Goal: Information Seeking & Learning: Learn about a topic

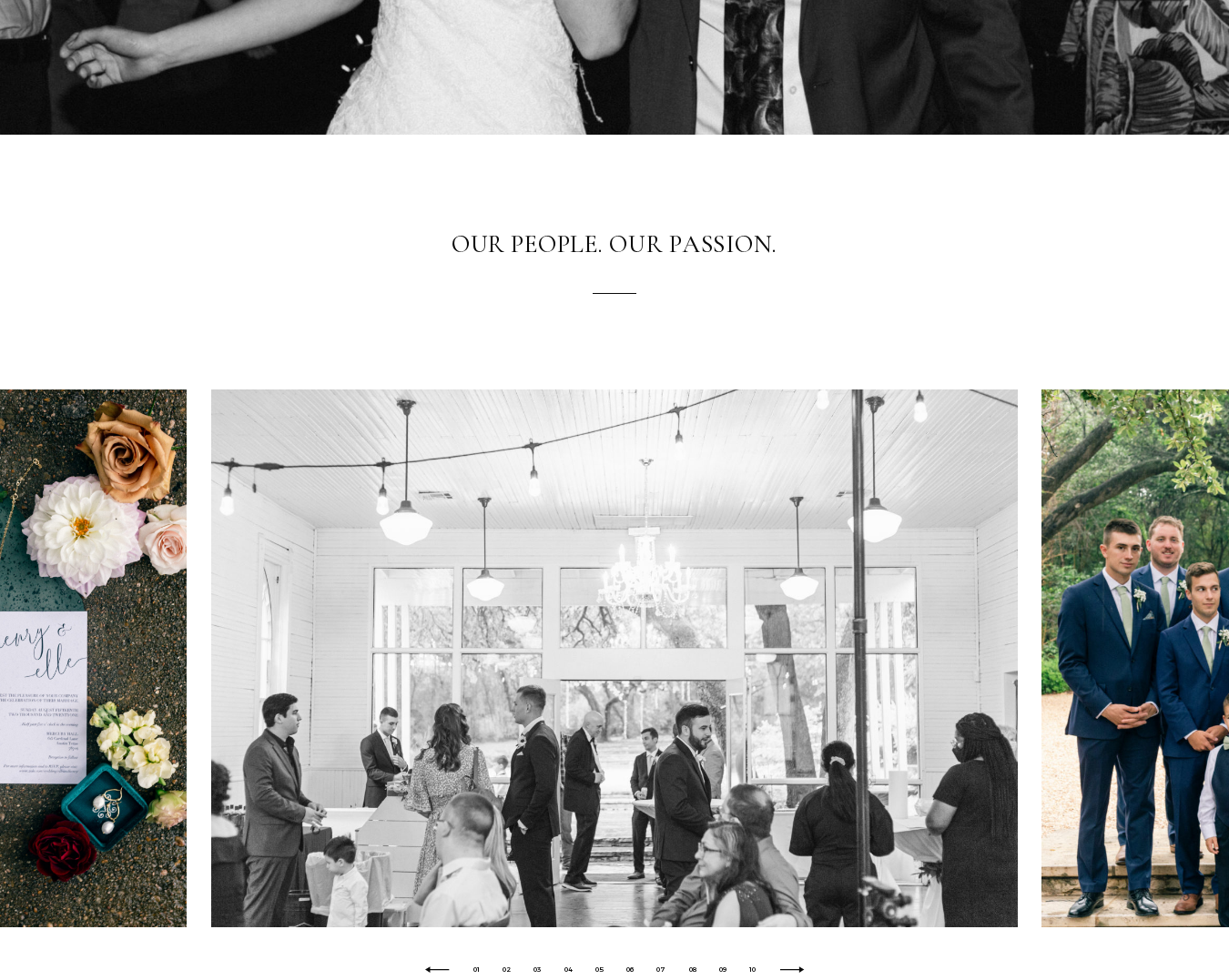
scroll to position [512, 0]
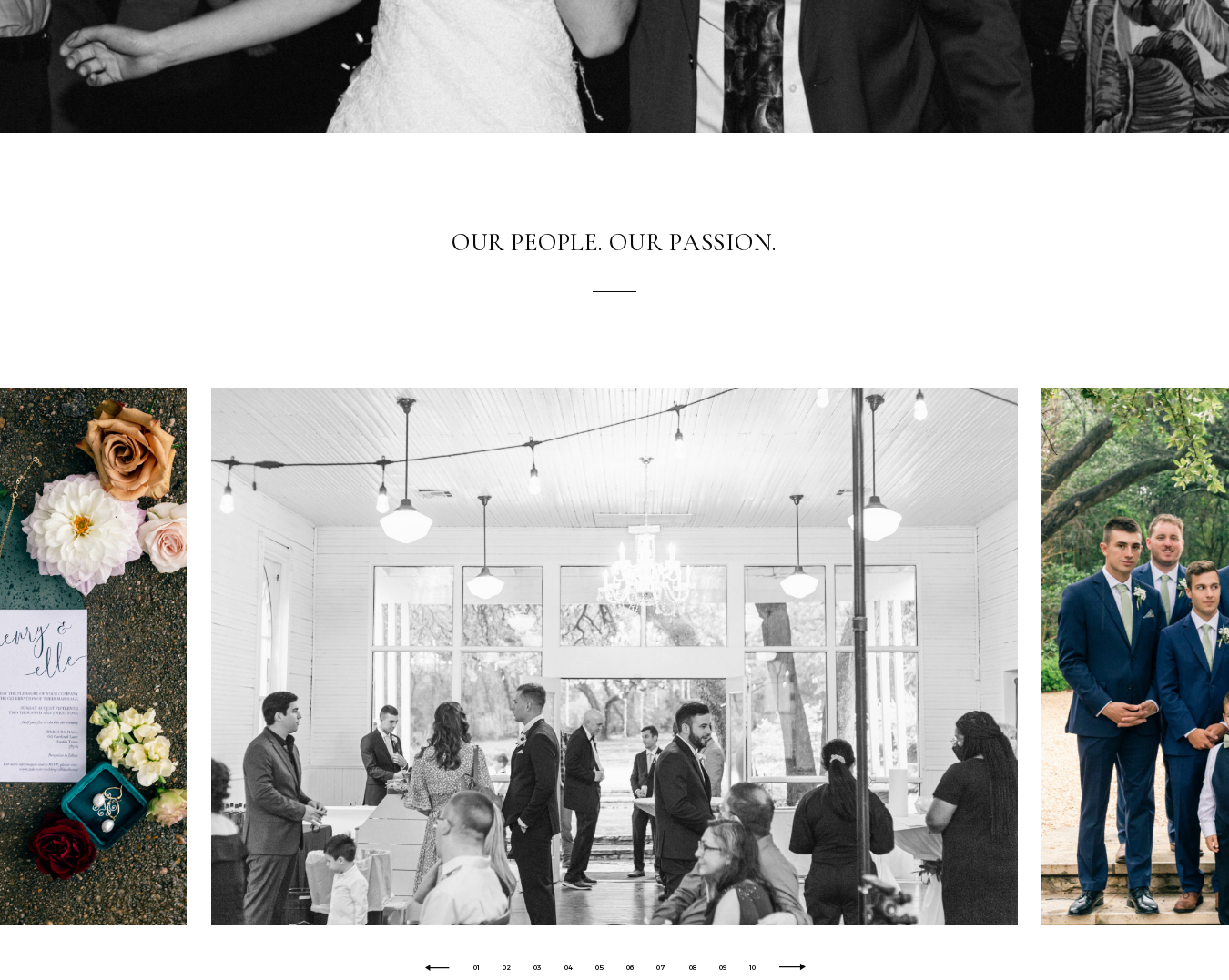
click at [804, 970] on icon at bounding box center [793, 968] width 29 height 9
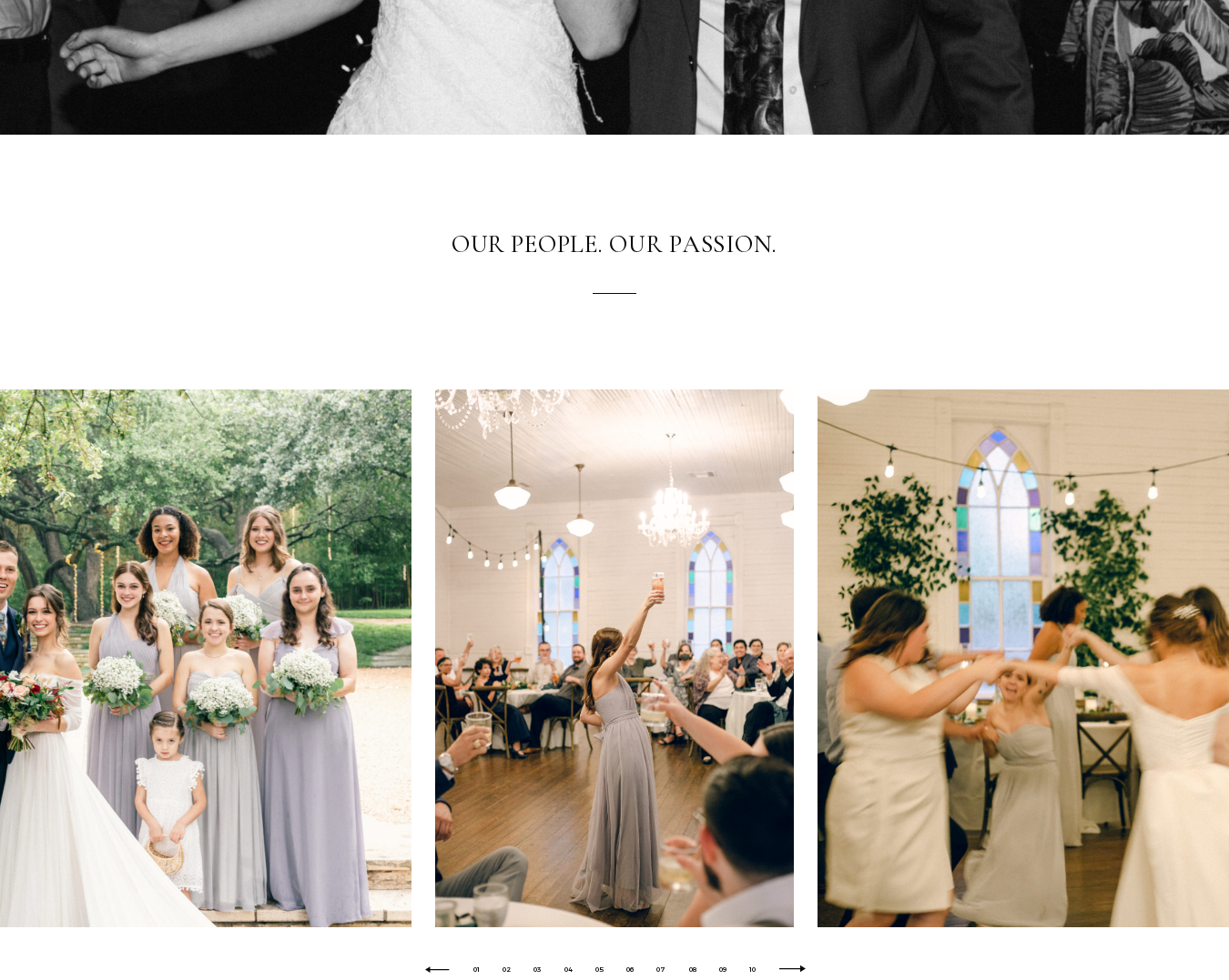
scroll to position [513, 0]
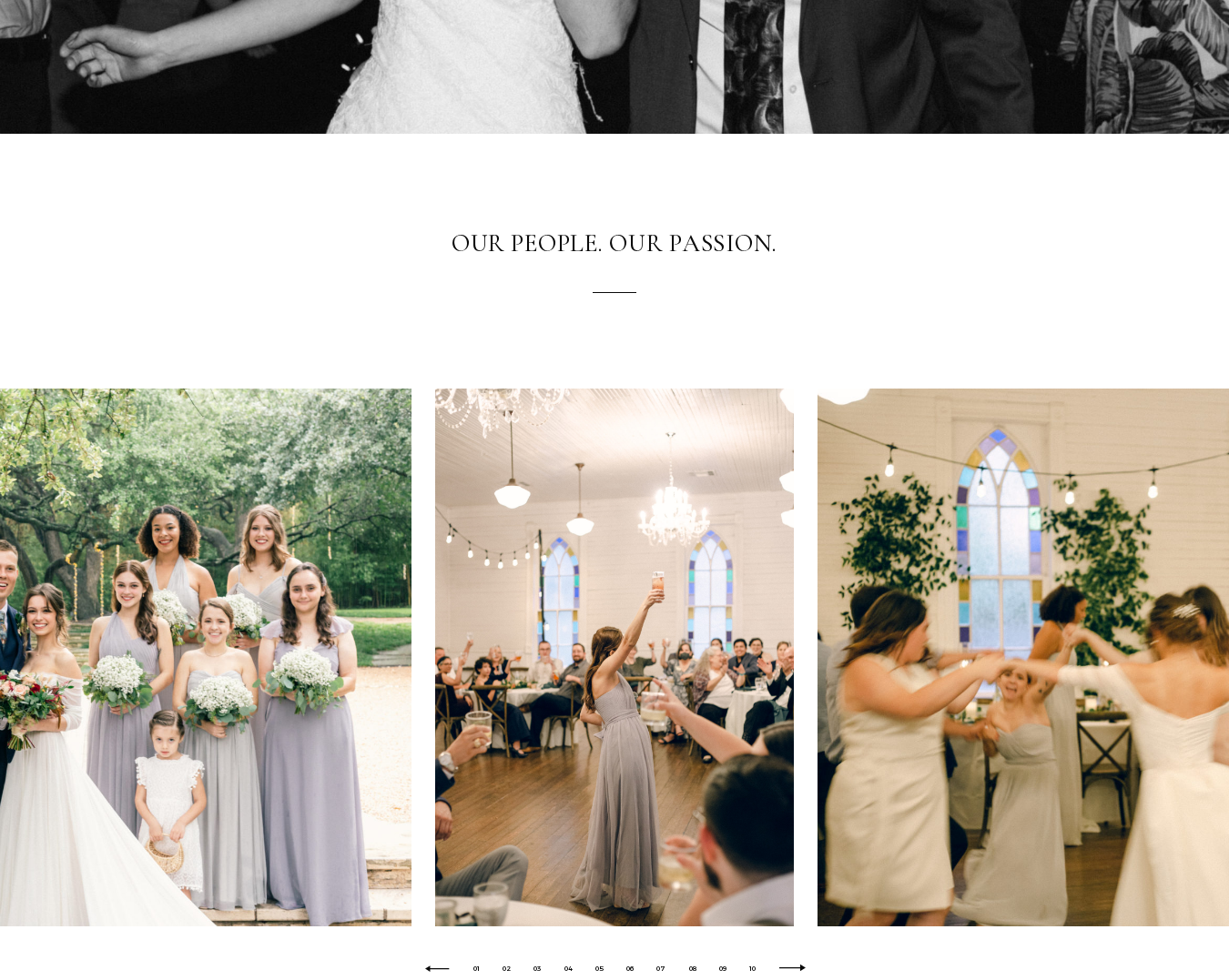
click at [804, 970] on icon at bounding box center [793, 969] width 29 height 9
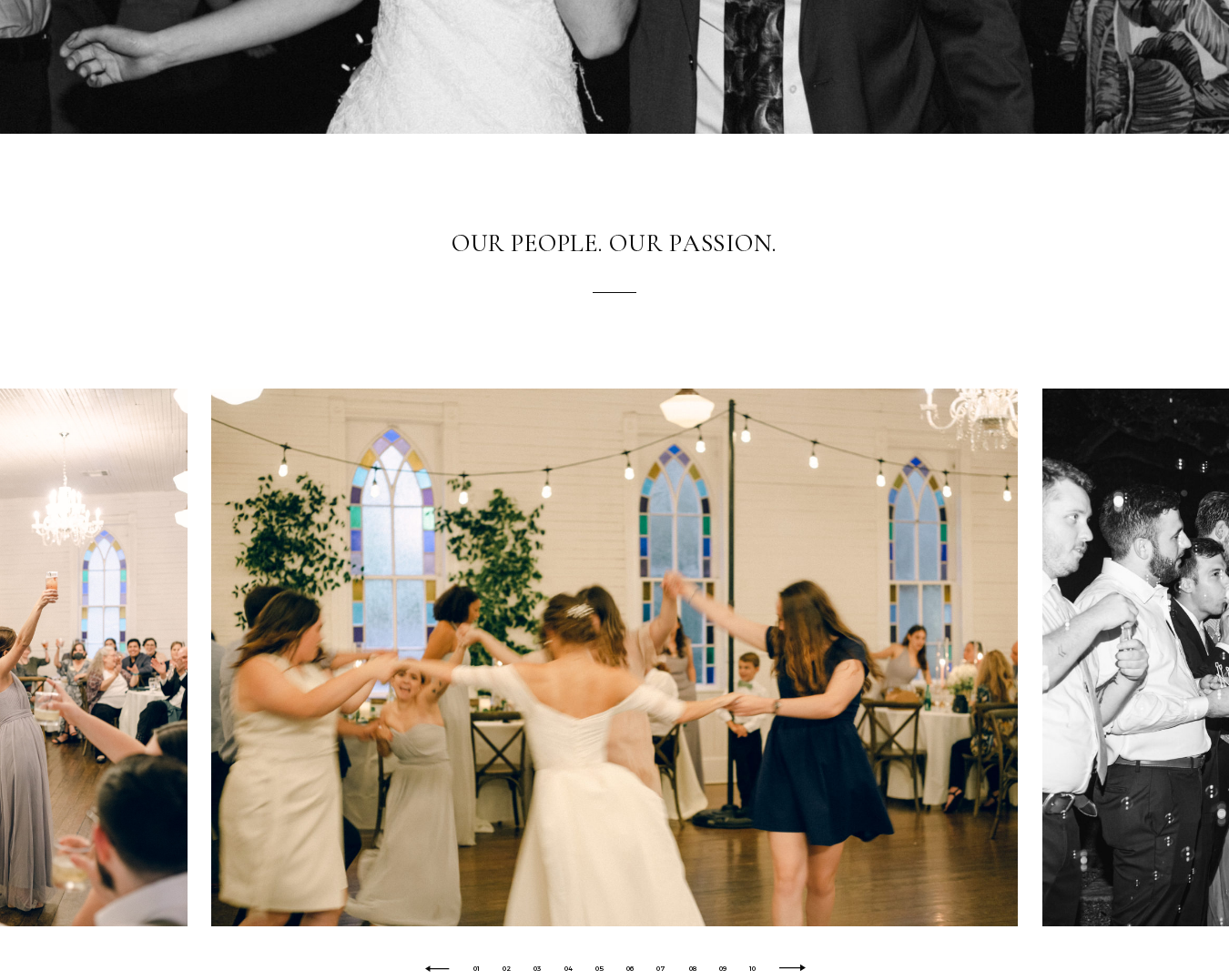
click at [804, 970] on icon at bounding box center [793, 969] width 29 height 9
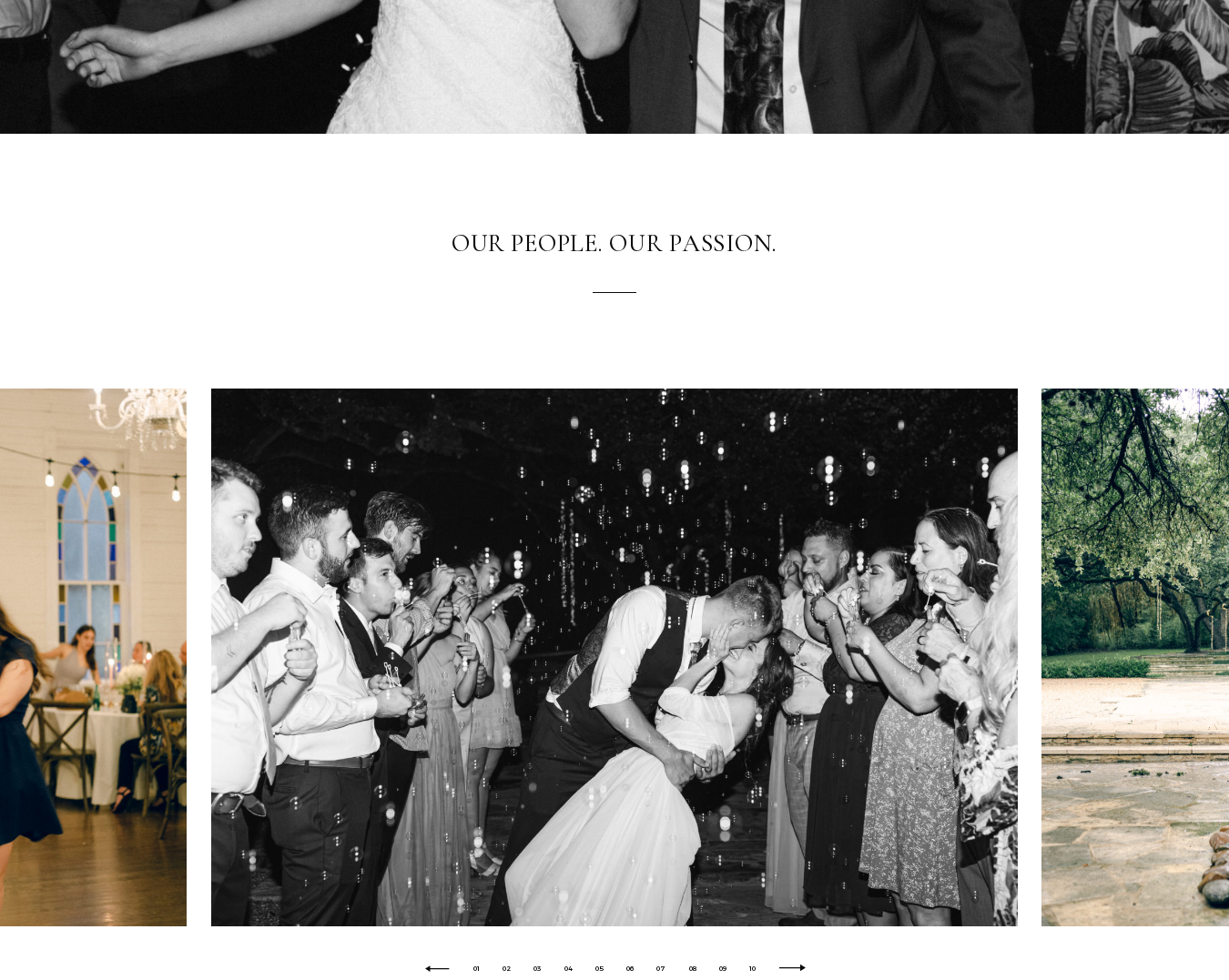
click at [804, 970] on icon at bounding box center [793, 969] width 29 height 9
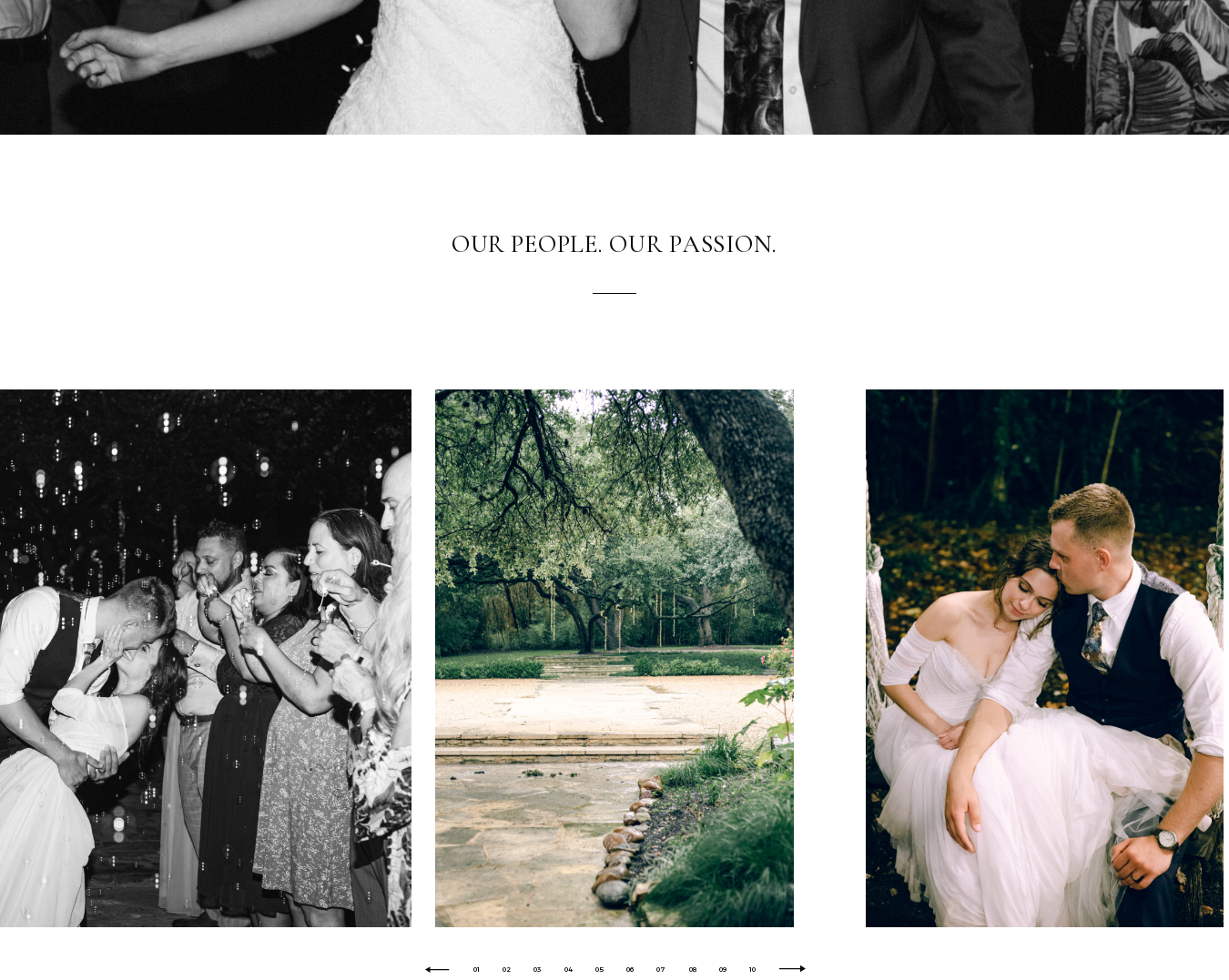
click at [804, 970] on icon at bounding box center [793, 970] width 29 height 9
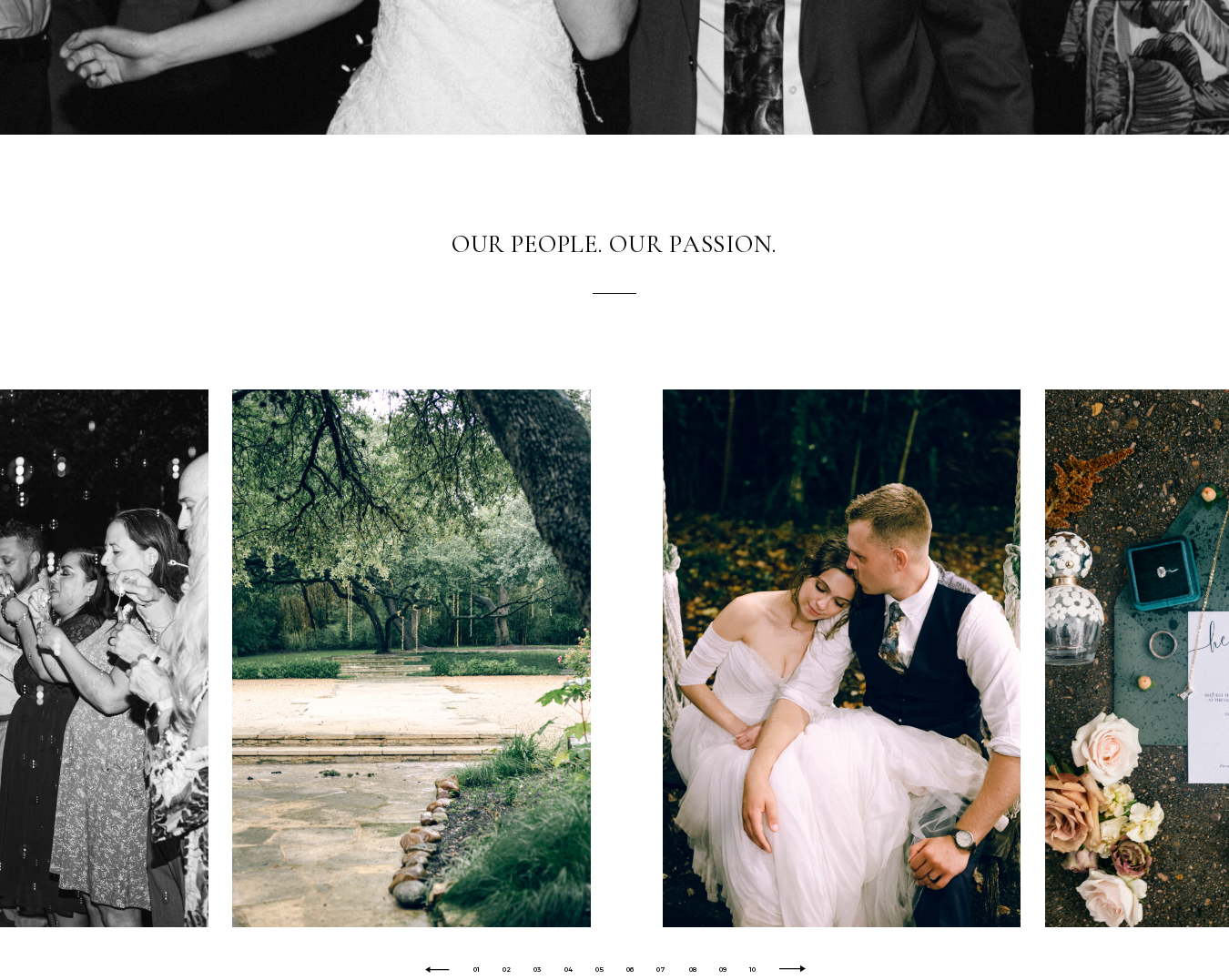
click at [804, 970] on icon at bounding box center [793, 970] width 29 height 9
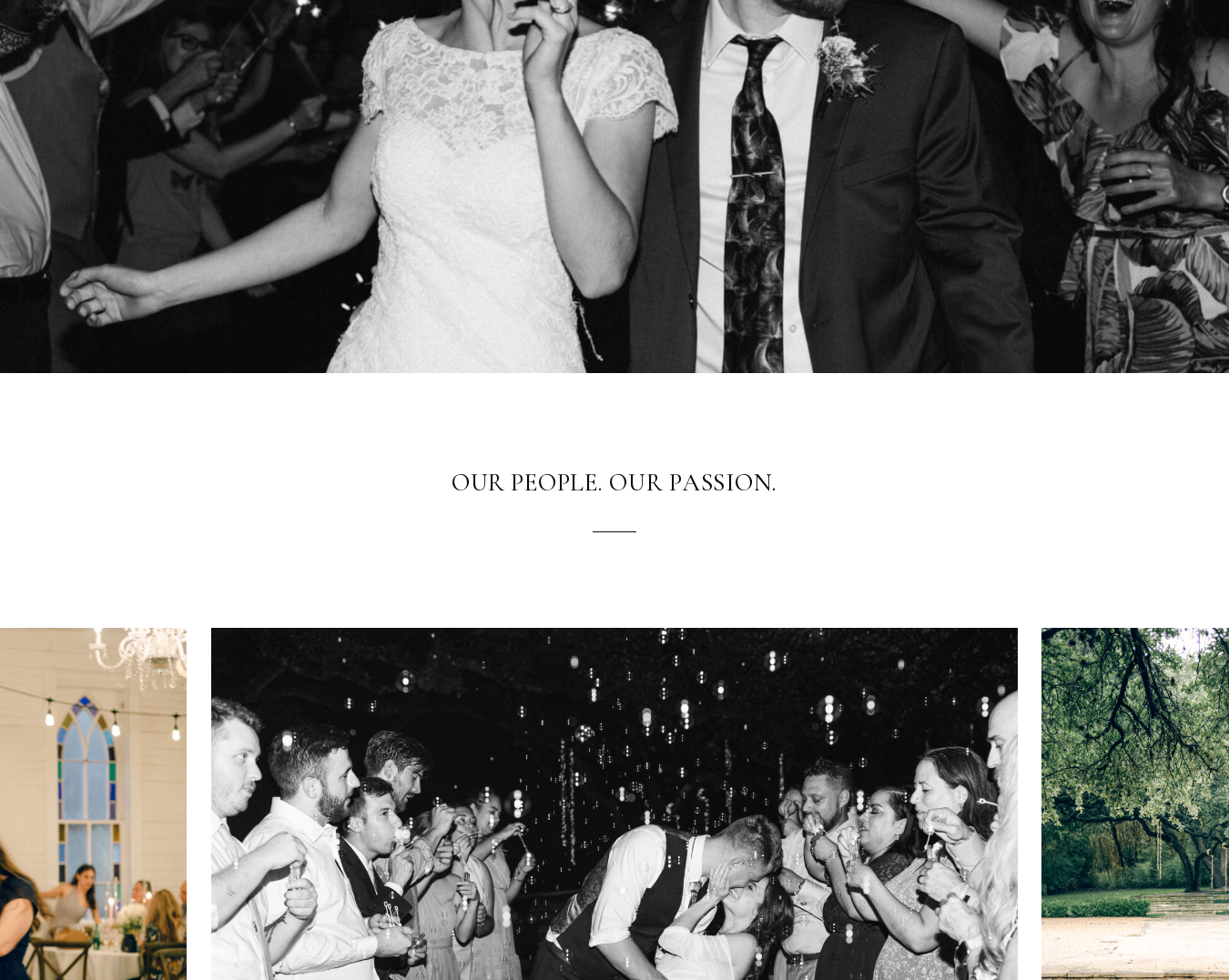
scroll to position [0, 0]
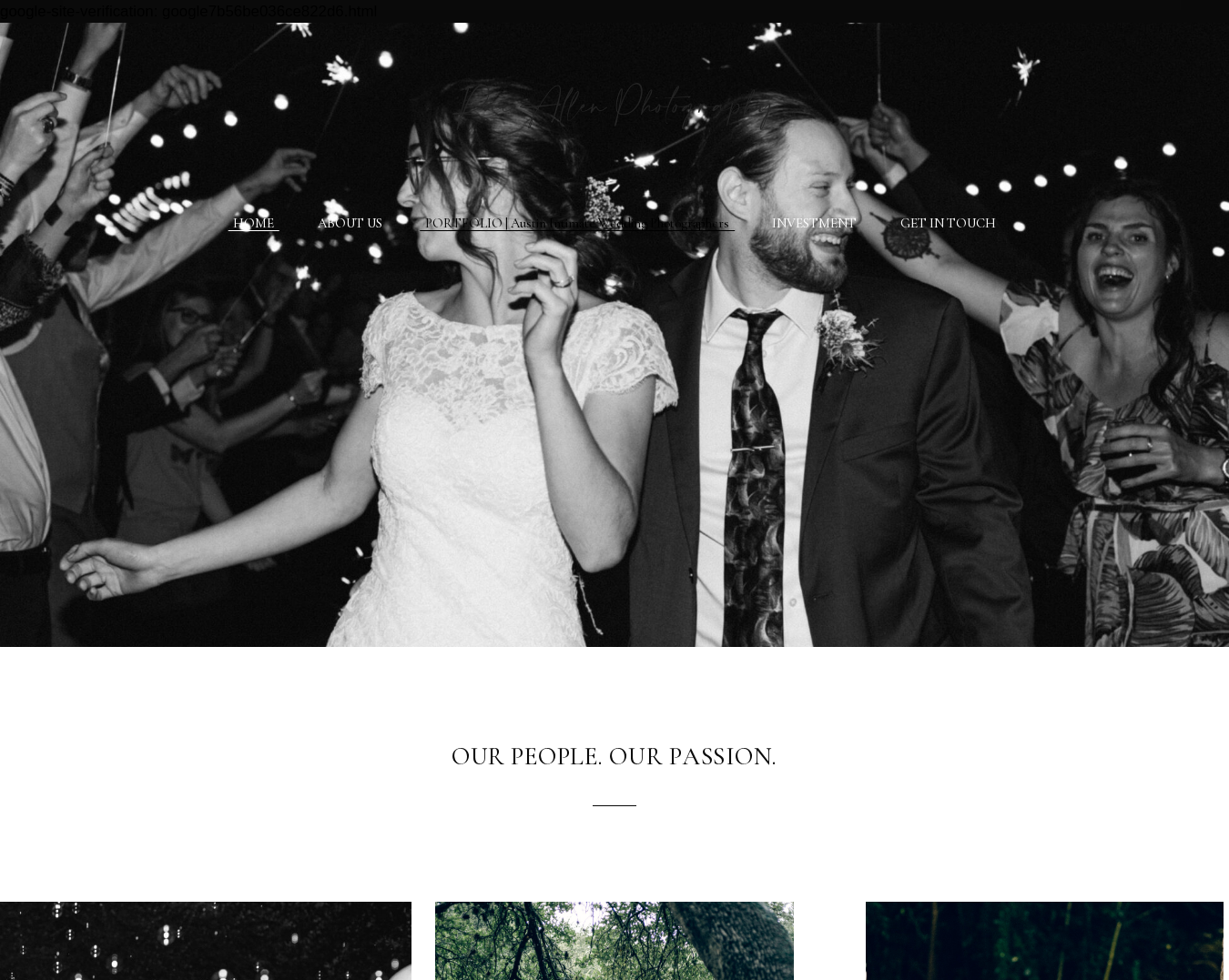
click at [596, 218] on link "PORTFOLIO | Austin Intimate Wedding Photographers" at bounding box center [577, 223] width 304 height 17
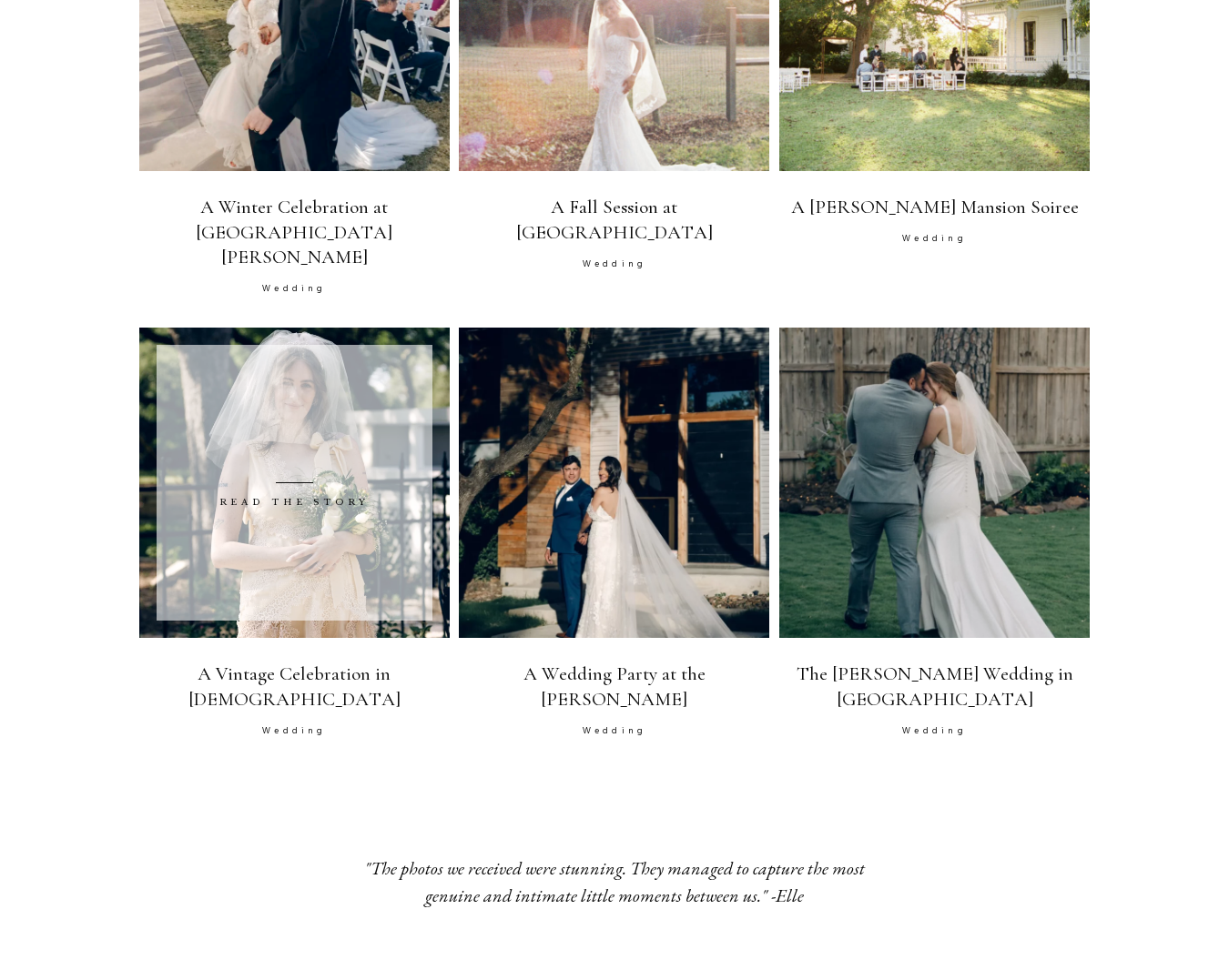
scroll to position [1022, 0]
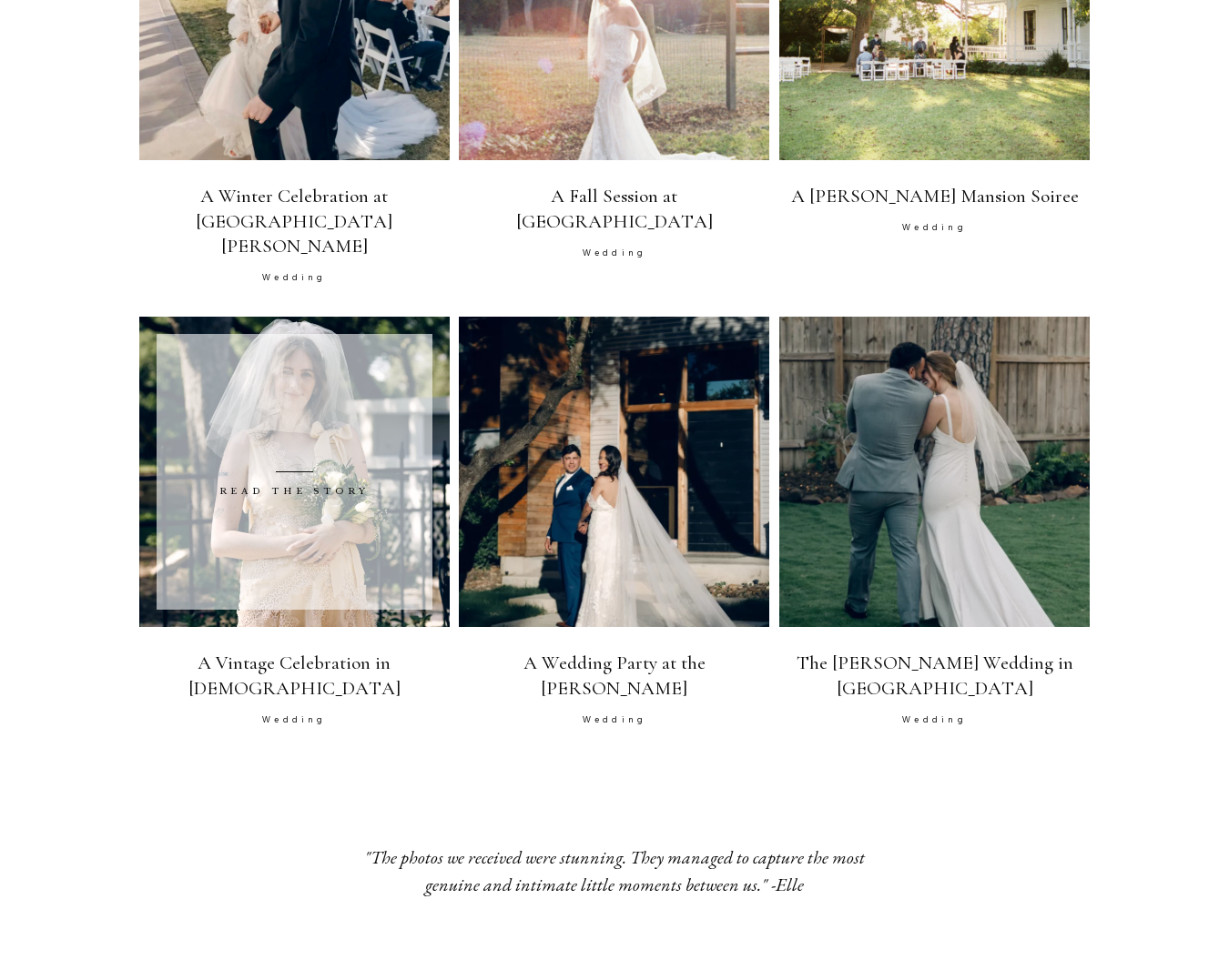
click at [369, 546] on span at bounding box center [295, 472] width 276 height 276
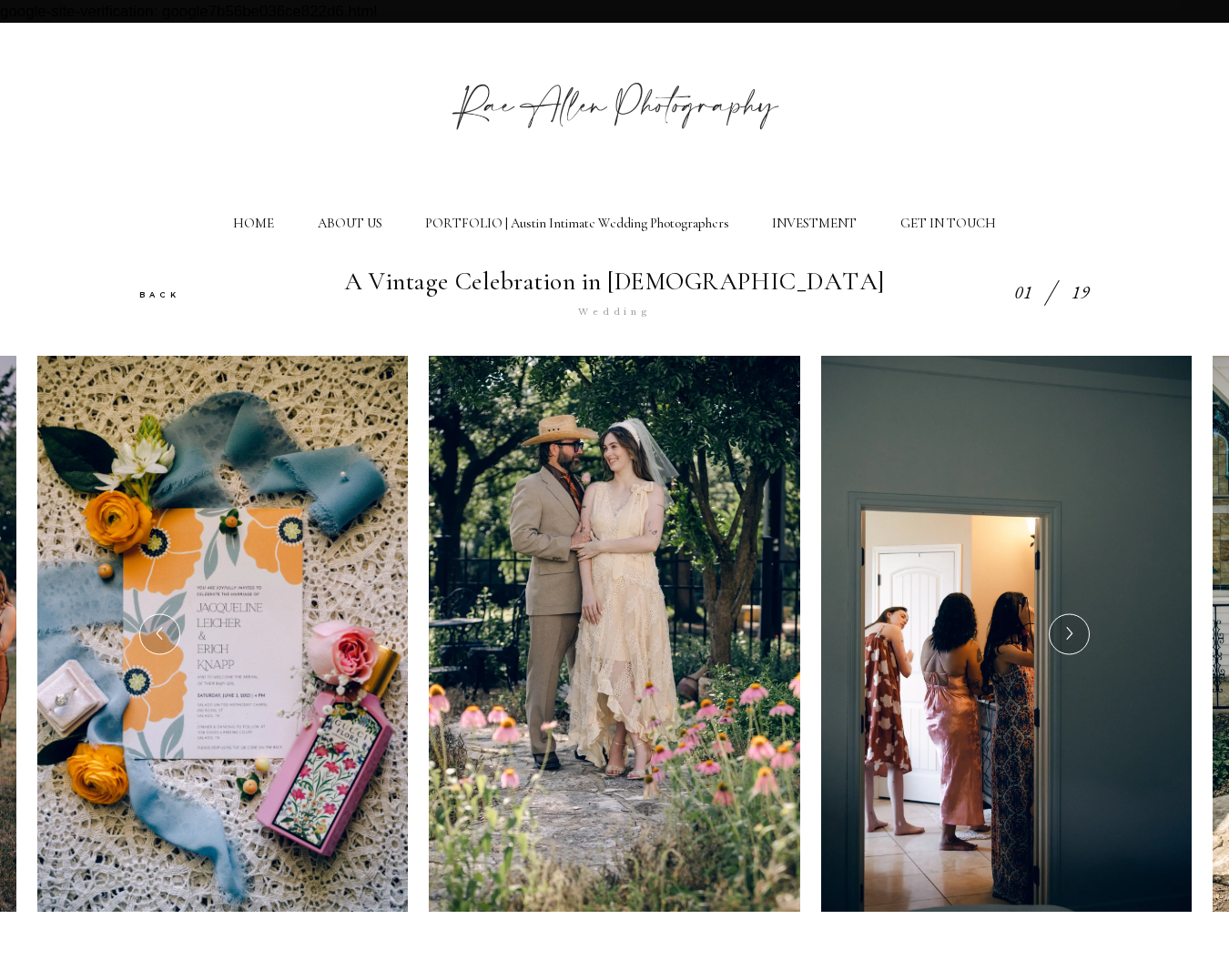
click at [1068, 629] on icon at bounding box center [1070, 634] width 14 height 20
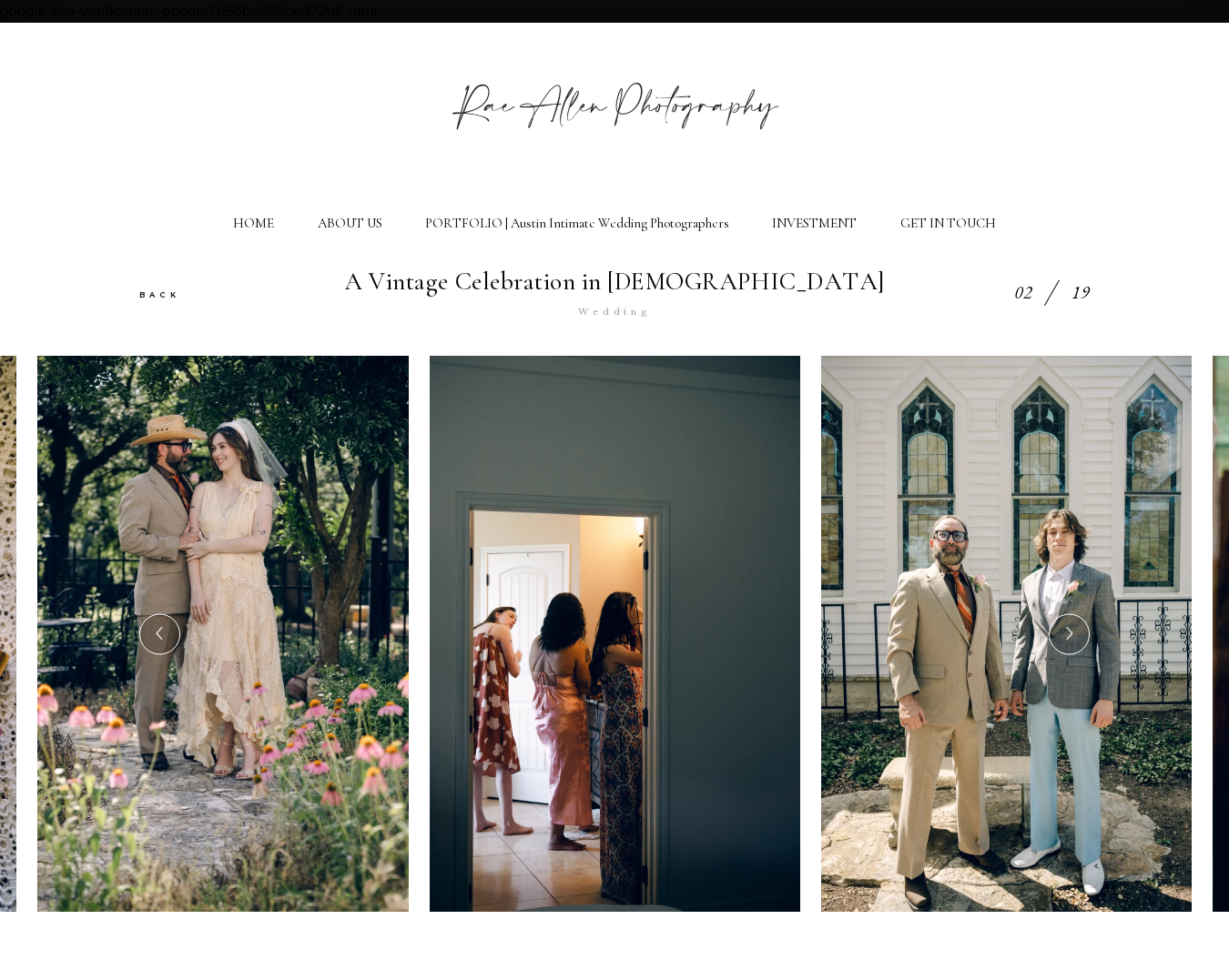
click at [1067, 629] on icon at bounding box center [1070, 634] width 14 height 20
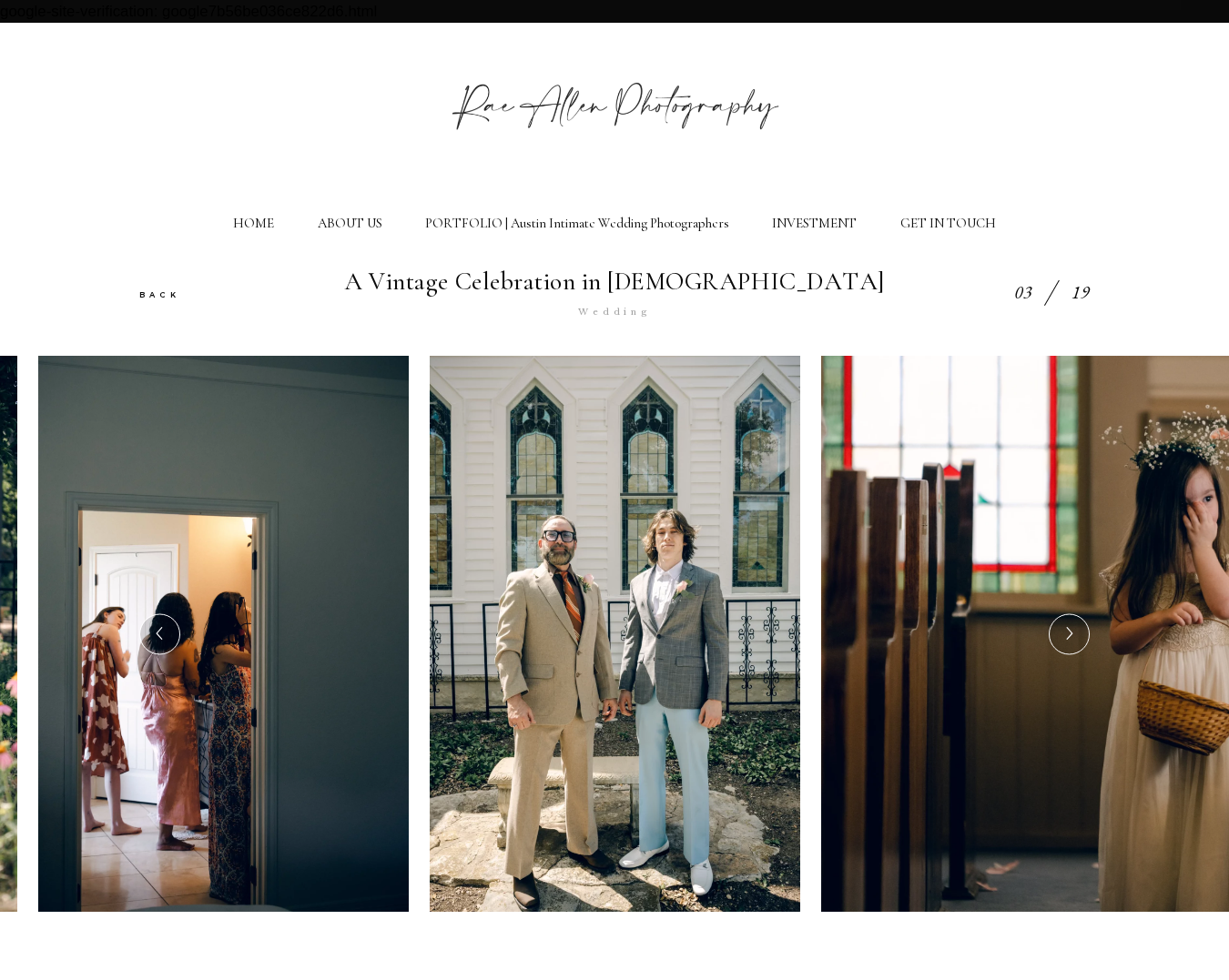
click at [1067, 629] on icon at bounding box center [1070, 634] width 14 height 20
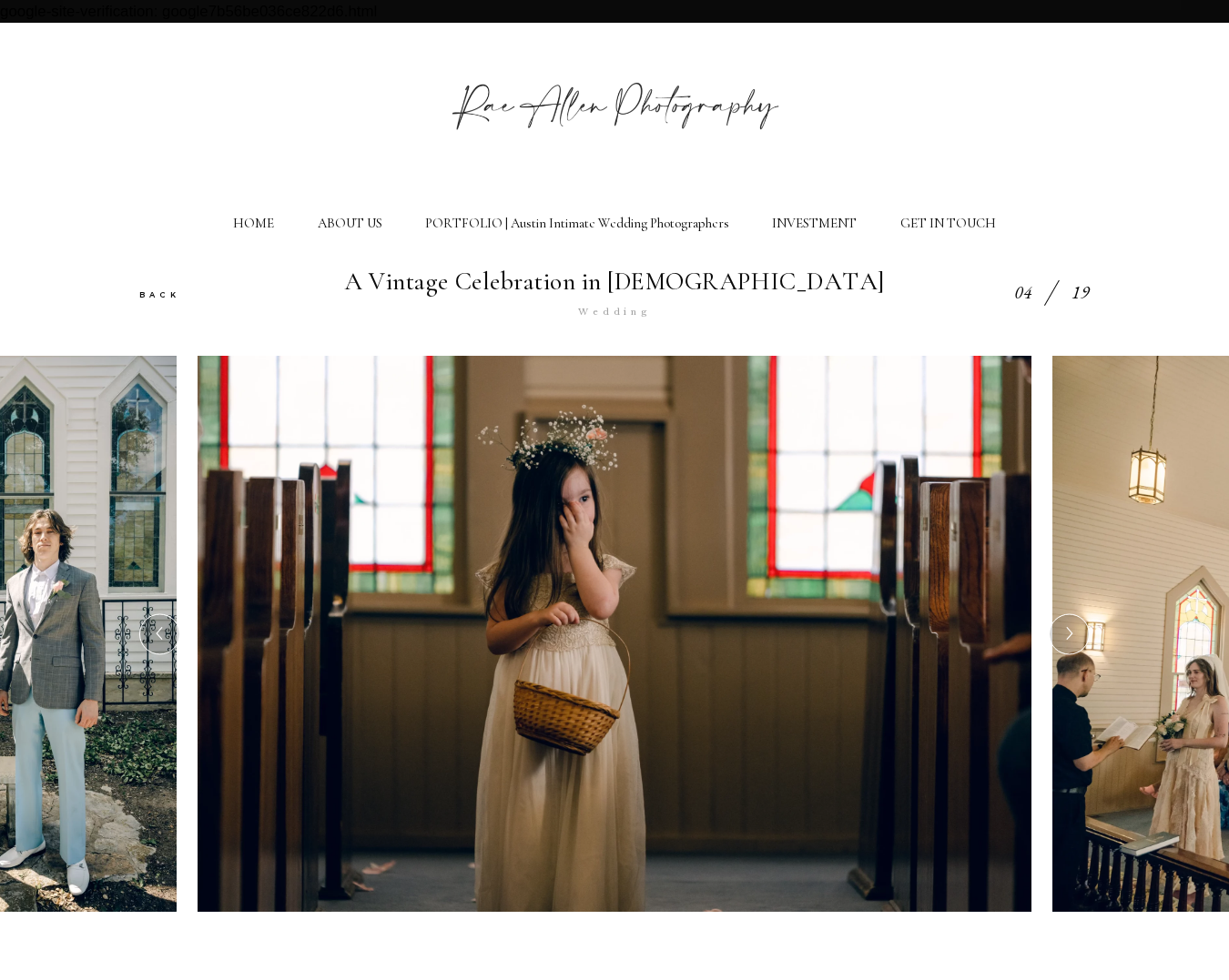
click at [1067, 629] on icon at bounding box center [1070, 634] width 14 height 20
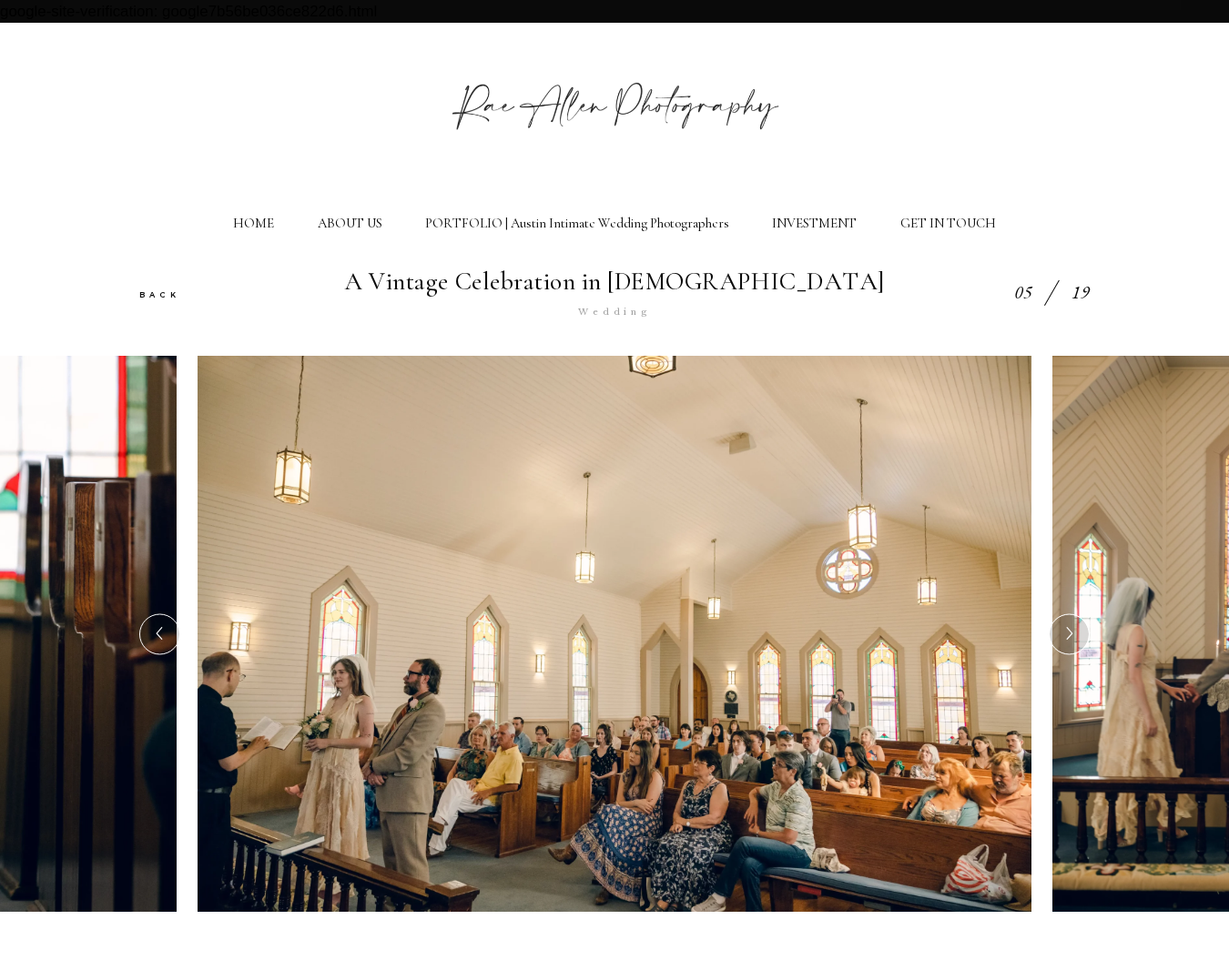
click at [1067, 629] on icon at bounding box center [1070, 634] width 14 height 20
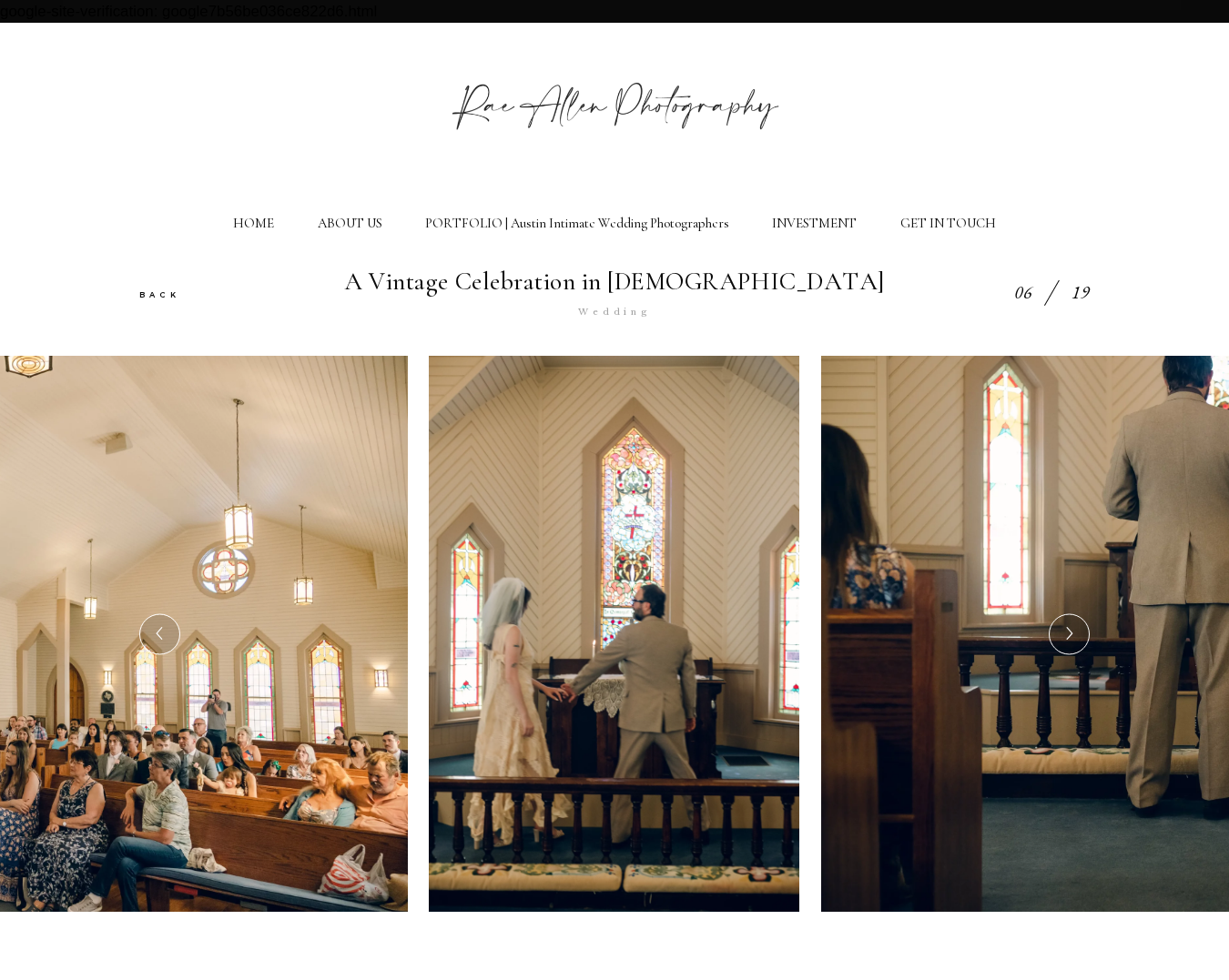
click at [1067, 629] on icon at bounding box center [1070, 634] width 14 height 20
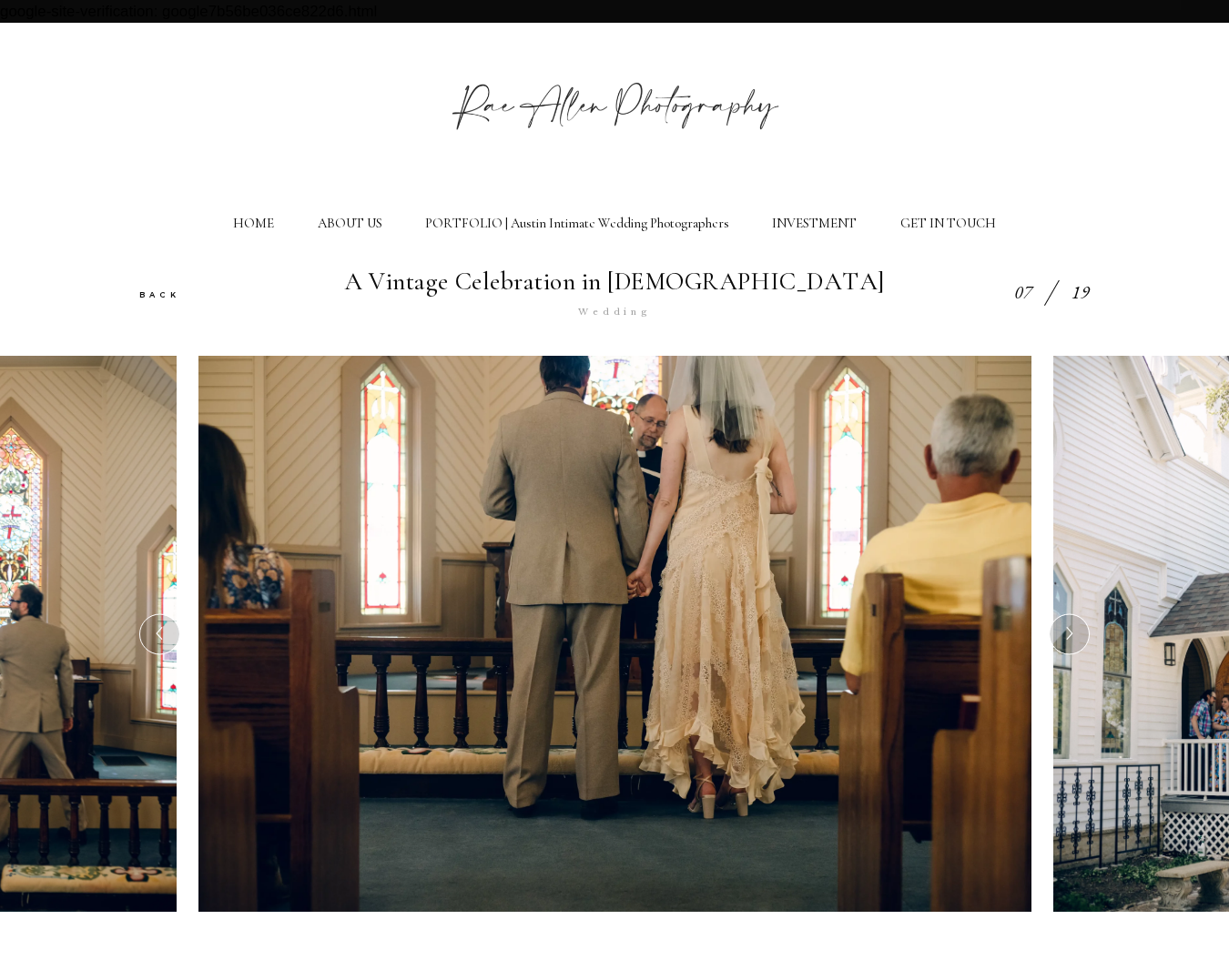
click at [1067, 629] on icon at bounding box center [1070, 634] width 14 height 20
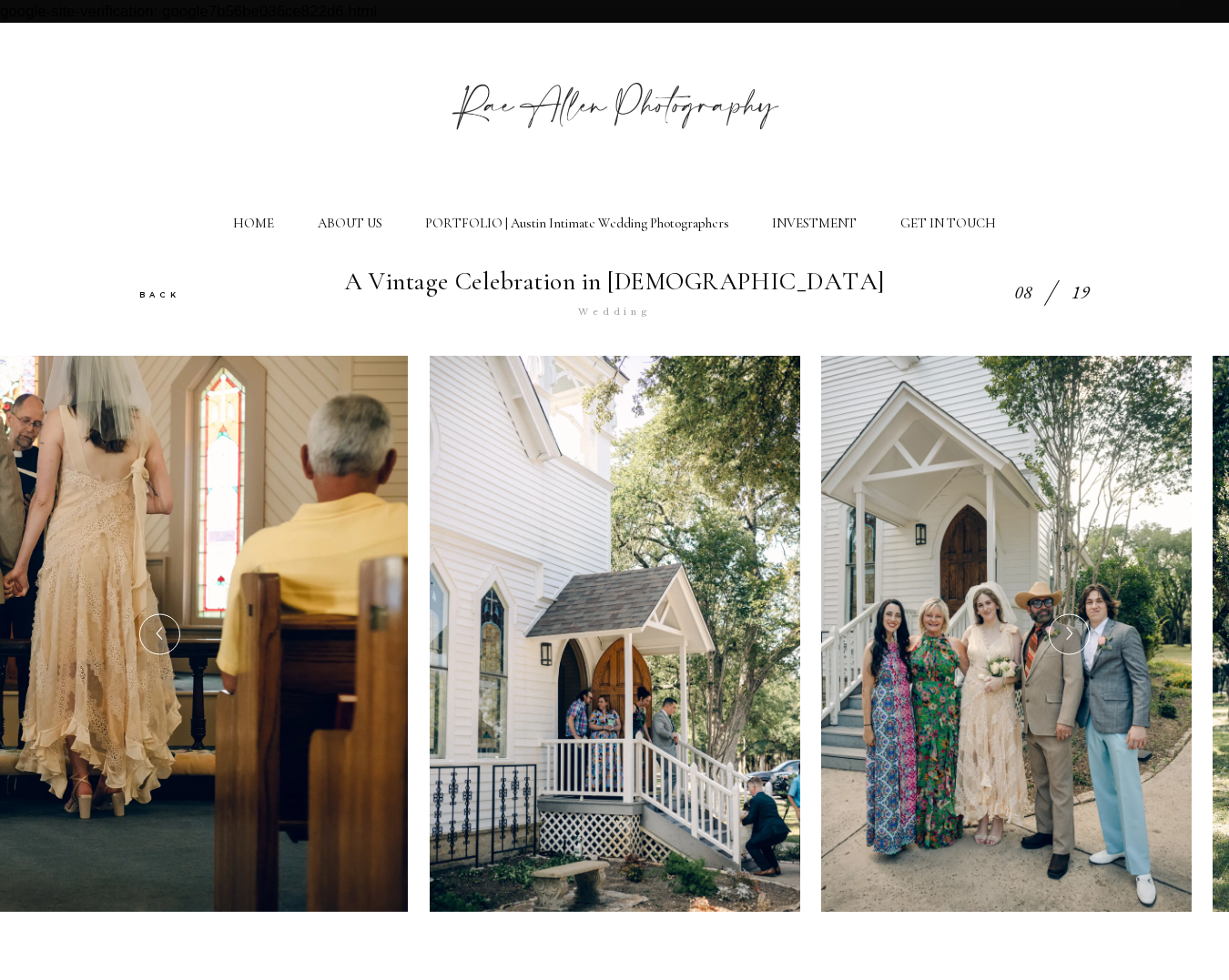
click at [1067, 629] on icon at bounding box center [1070, 634] width 14 height 20
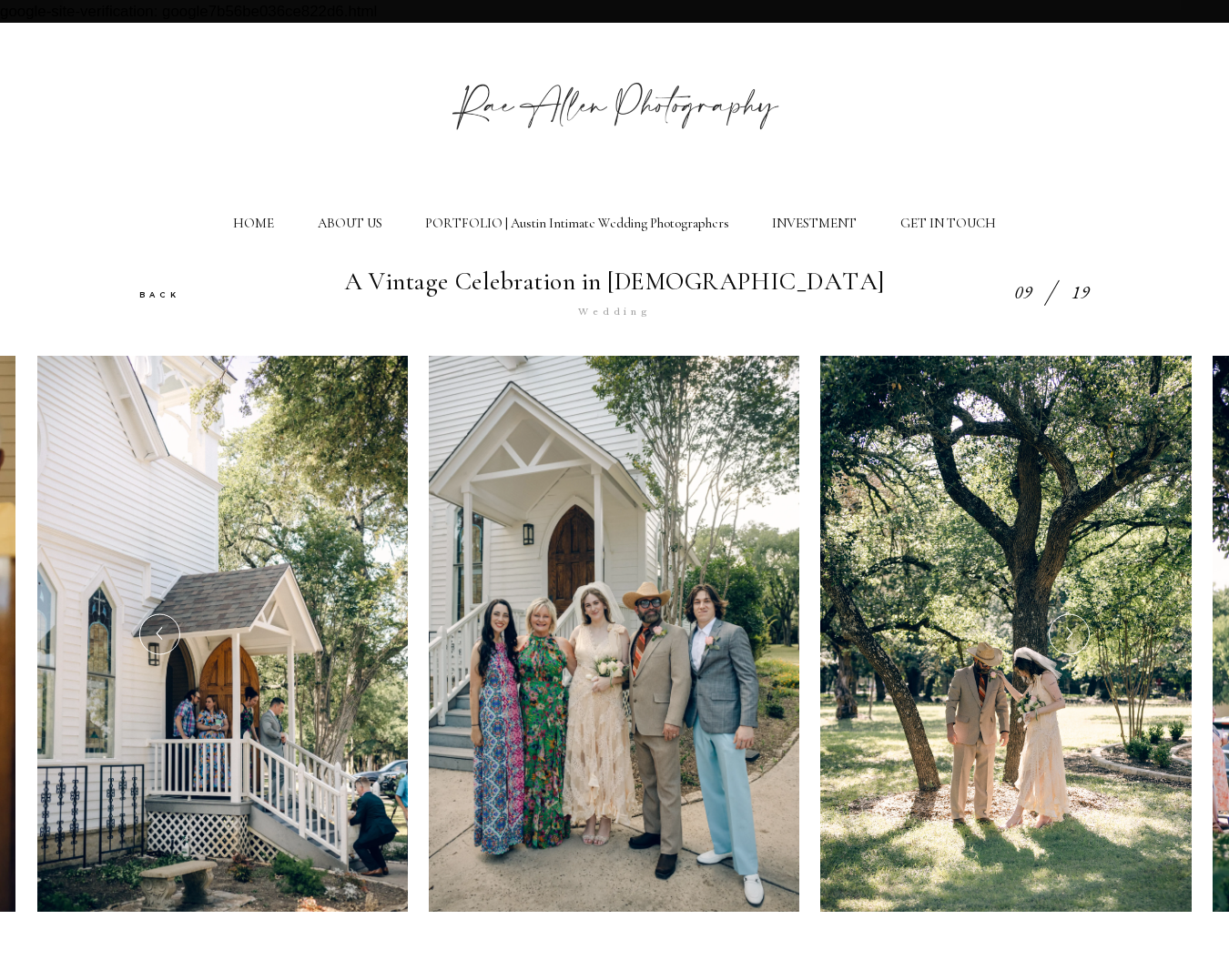
click at [1067, 629] on icon at bounding box center [1070, 634] width 14 height 20
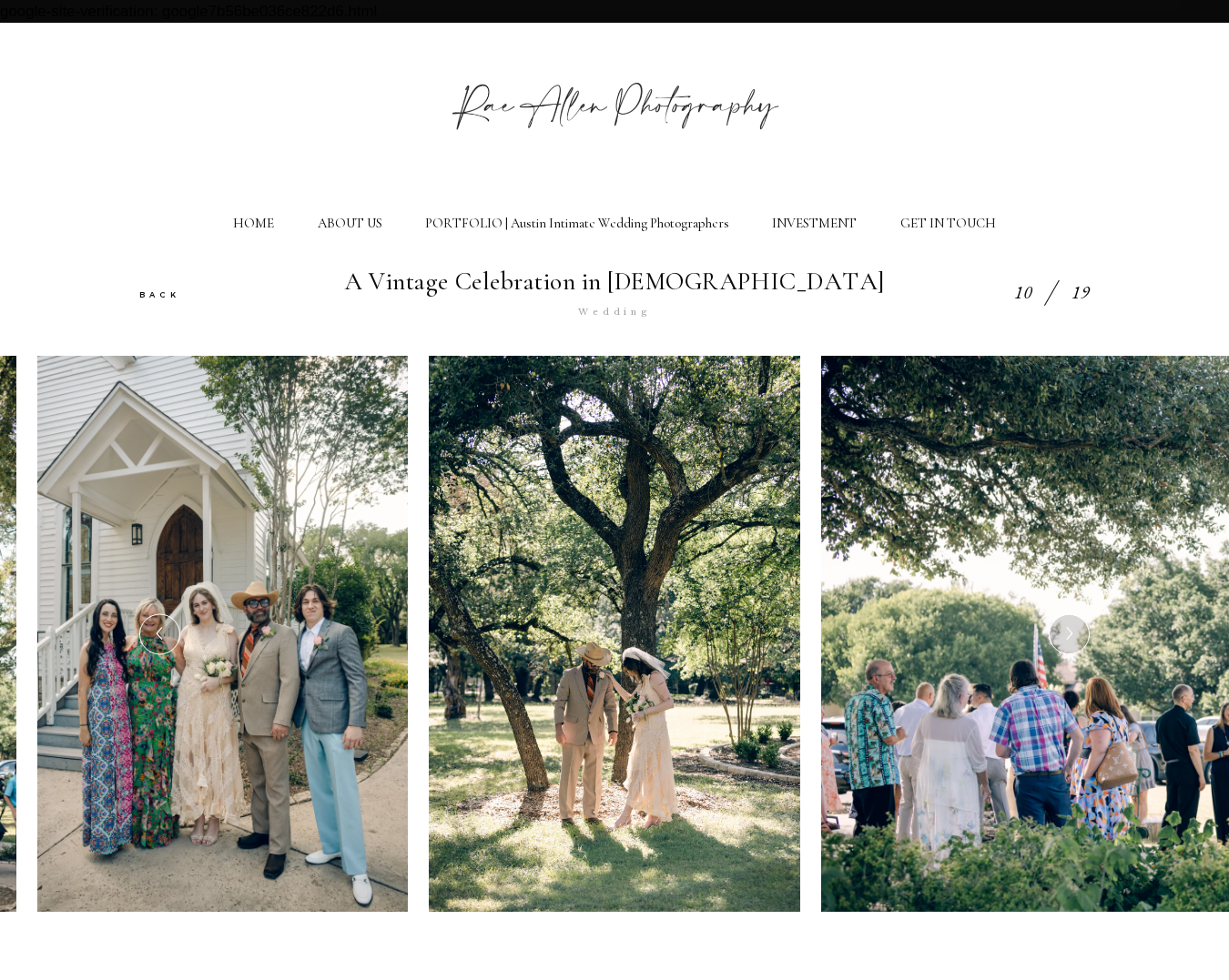
click at [1067, 629] on icon at bounding box center [1070, 634] width 14 height 20
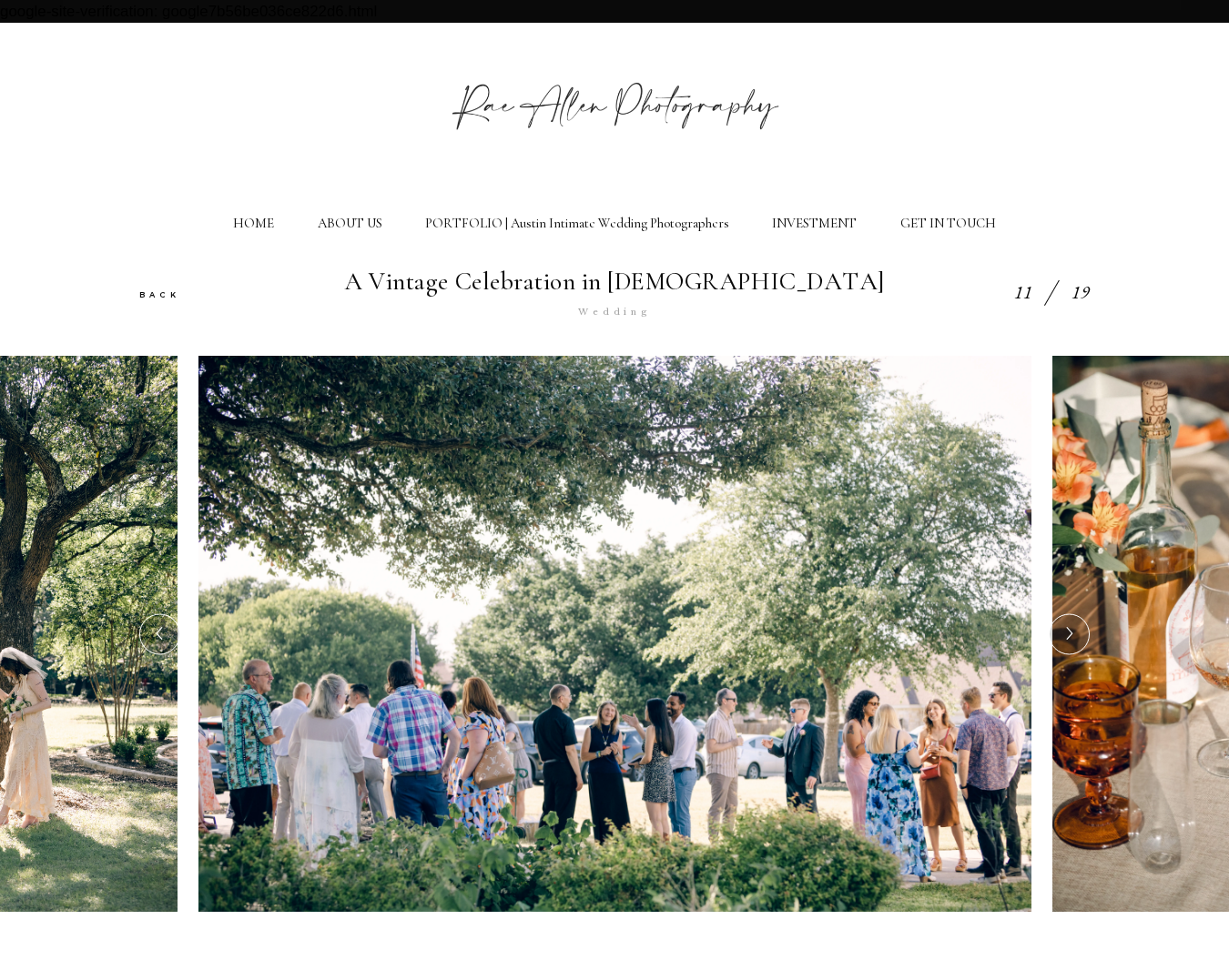
click at [1067, 629] on icon at bounding box center [1070, 634] width 14 height 20
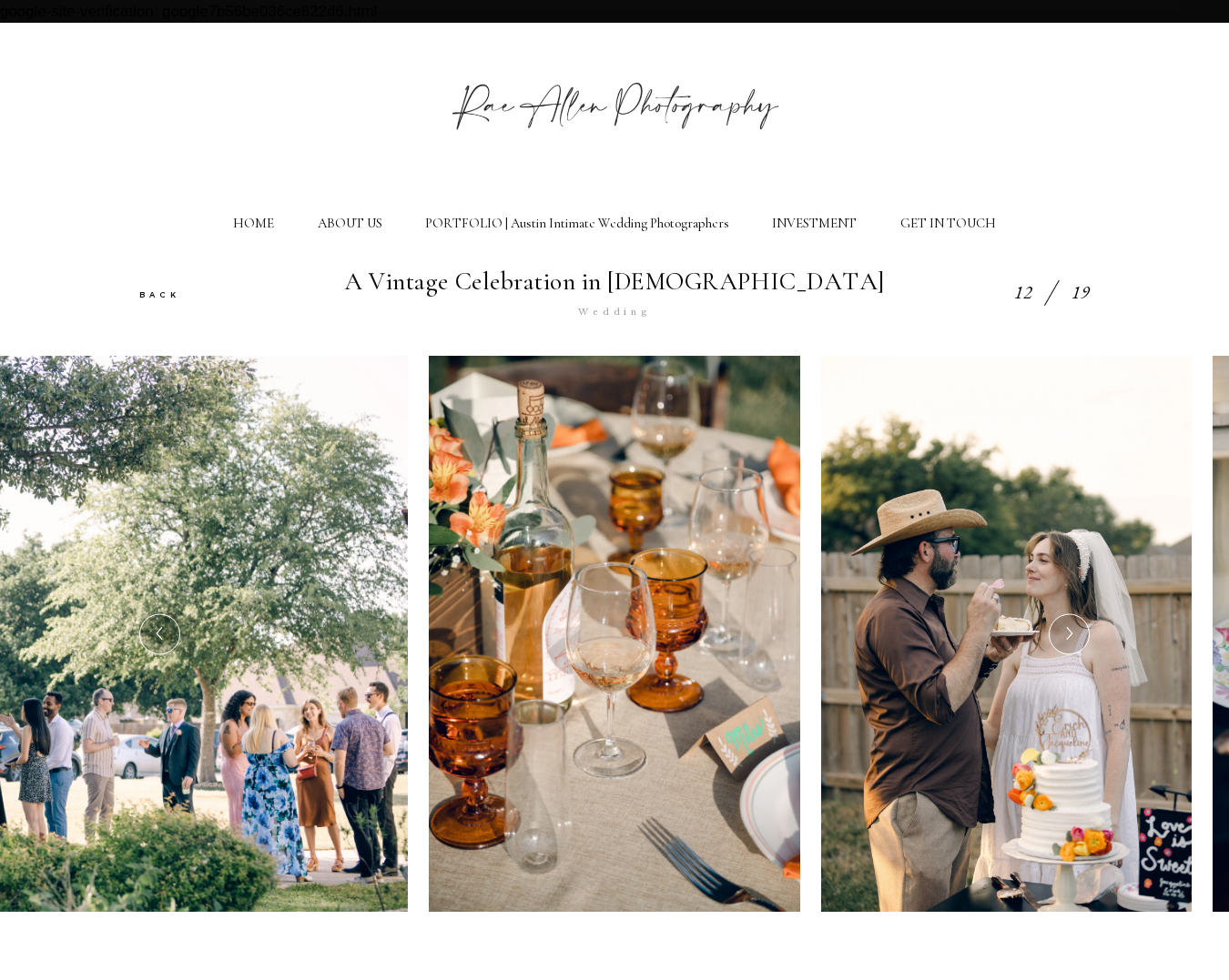
click at [1067, 629] on icon at bounding box center [1070, 634] width 14 height 20
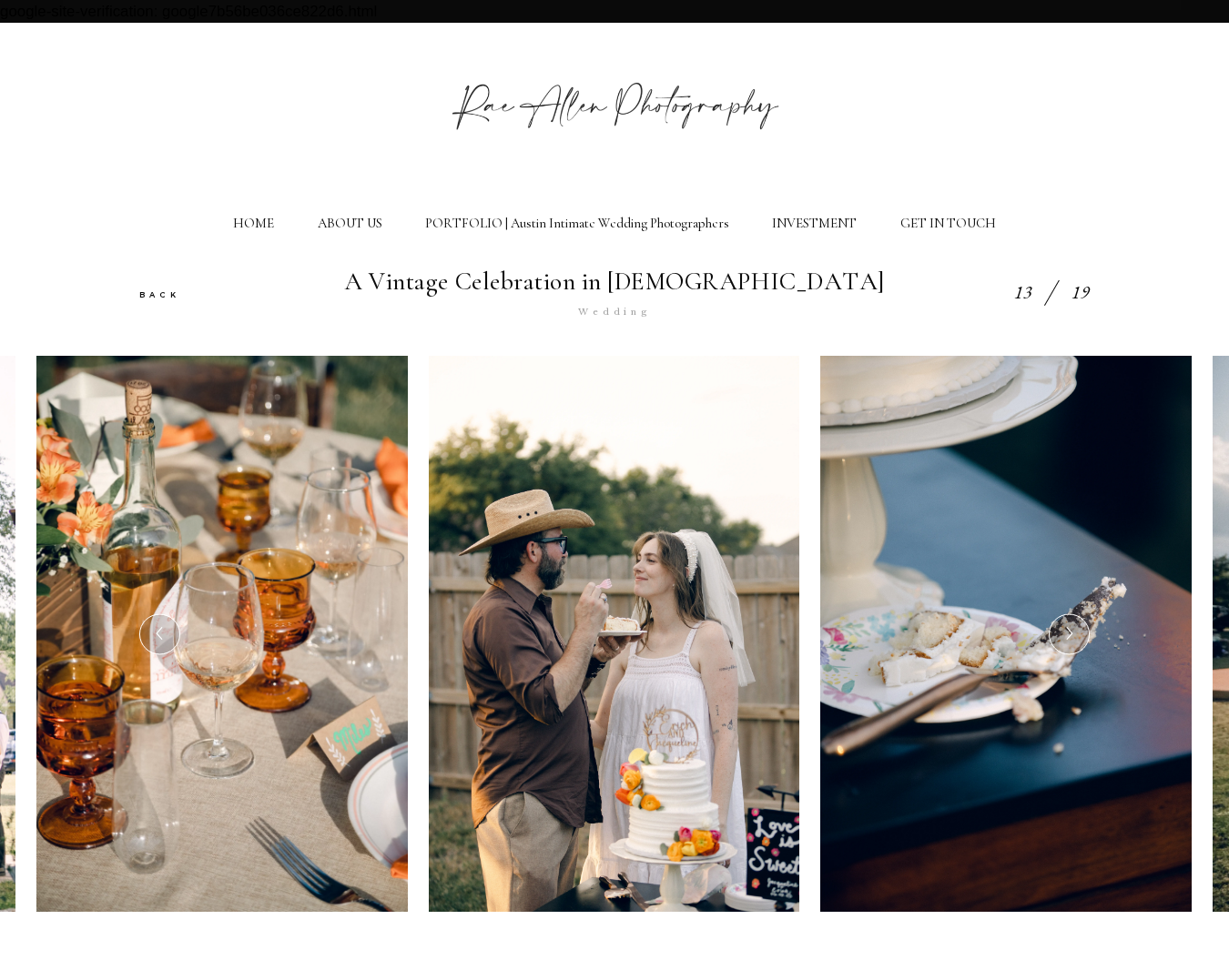
click at [1067, 629] on icon at bounding box center [1070, 634] width 14 height 20
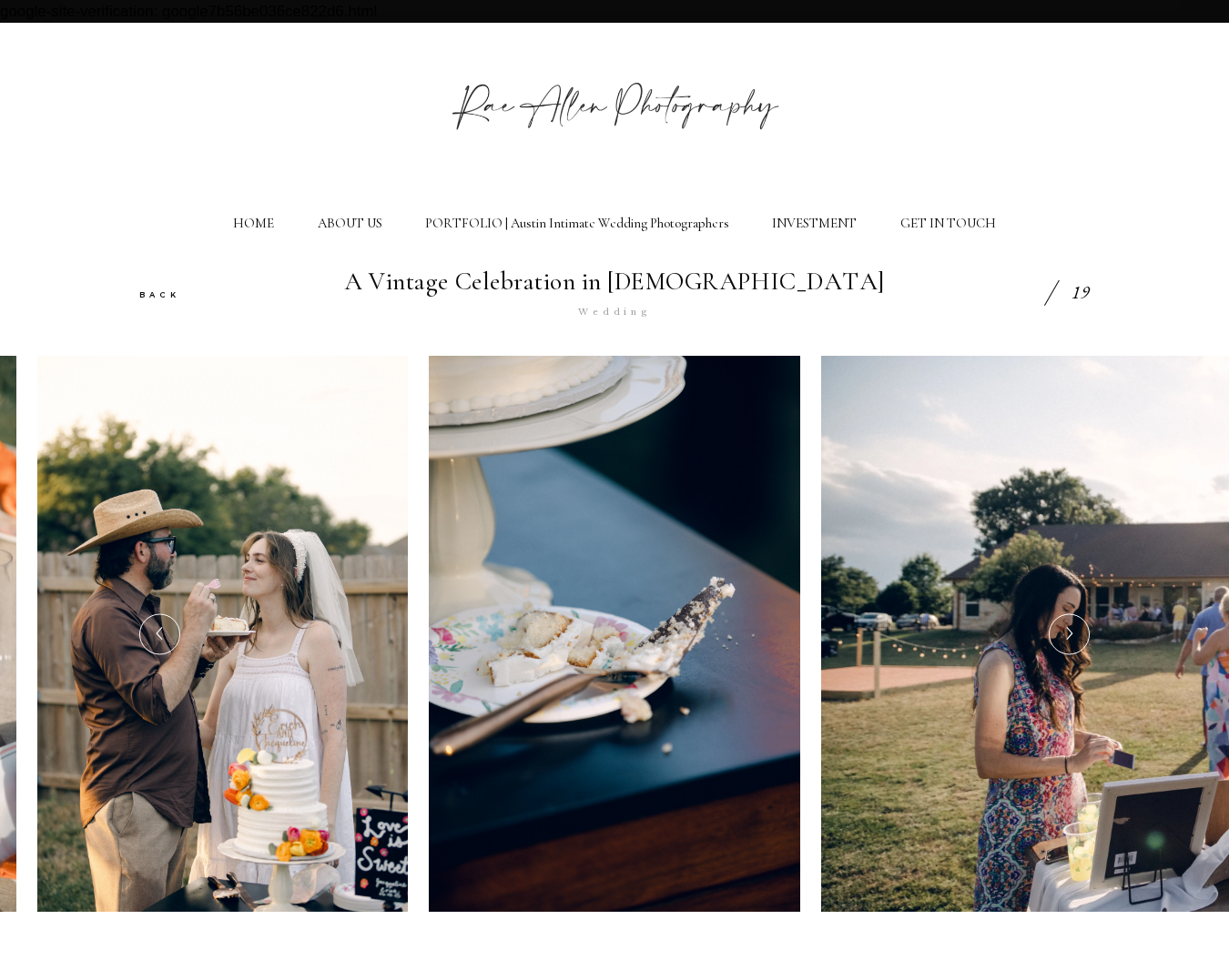
click at [1067, 629] on icon at bounding box center [1070, 634] width 14 height 20
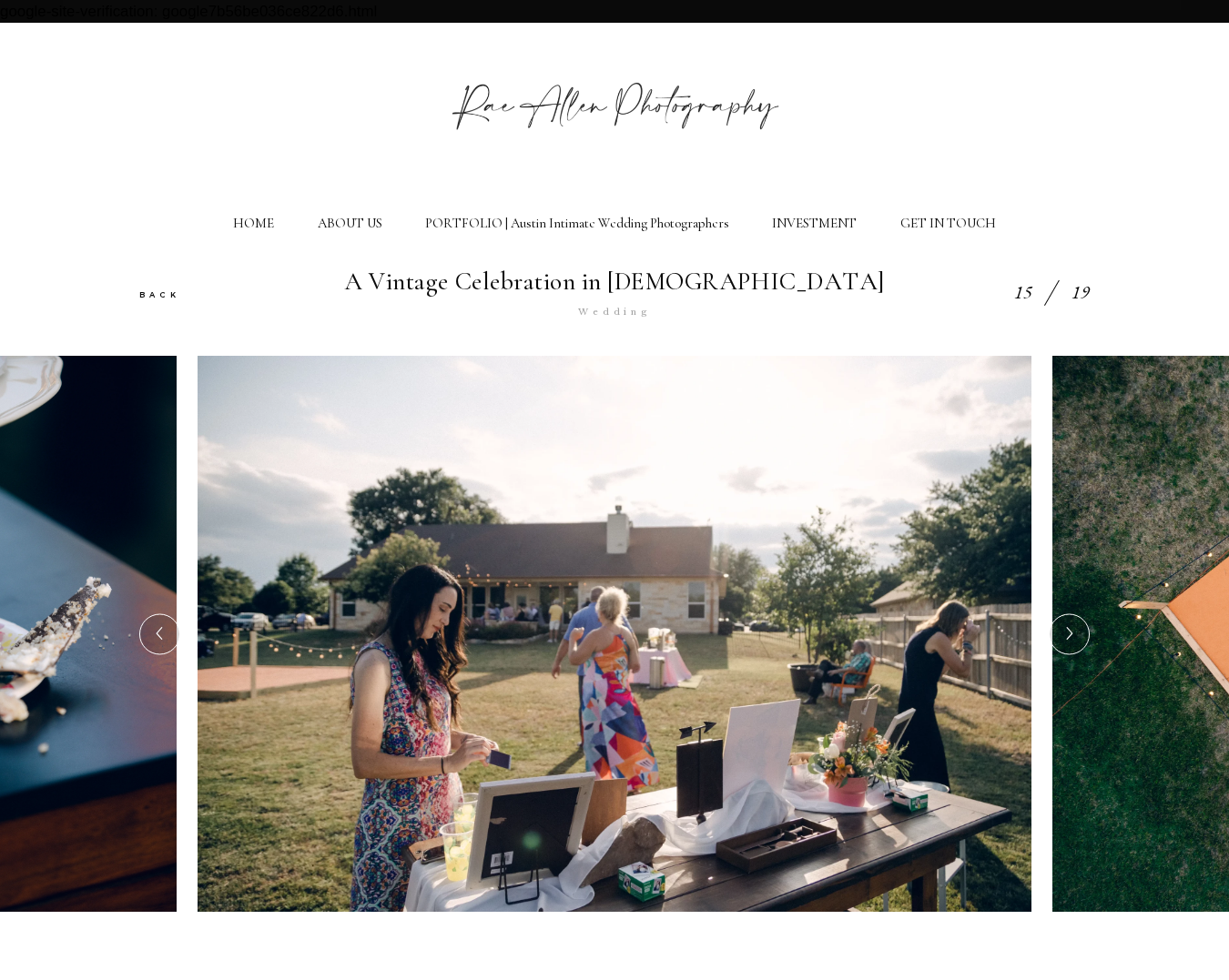
click at [1067, 630] on icon at bounding box center [1070, 634] width 14 height 20
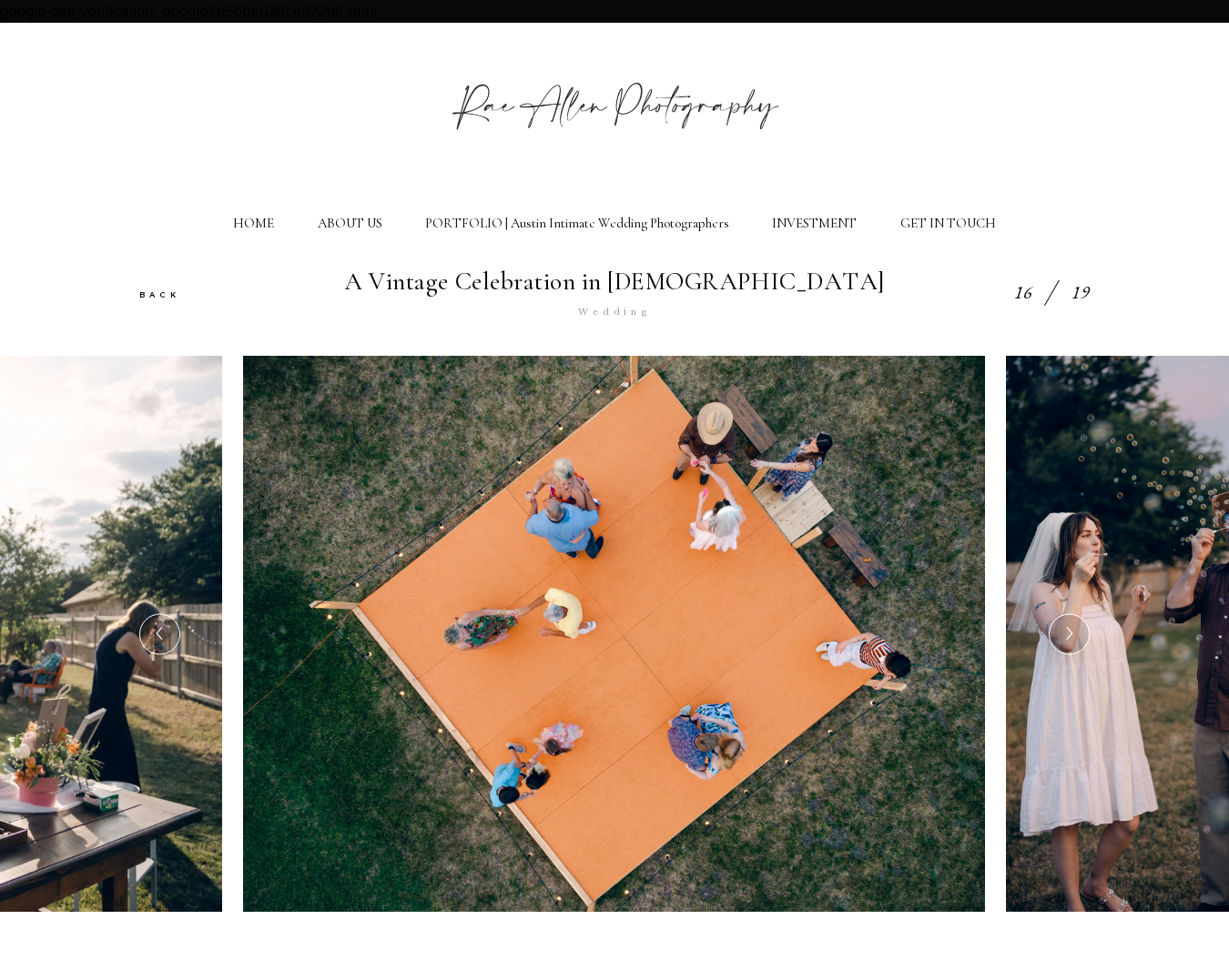
click at [1067, 630] on icon at bounding box center [1070, 634] width 14 height 20
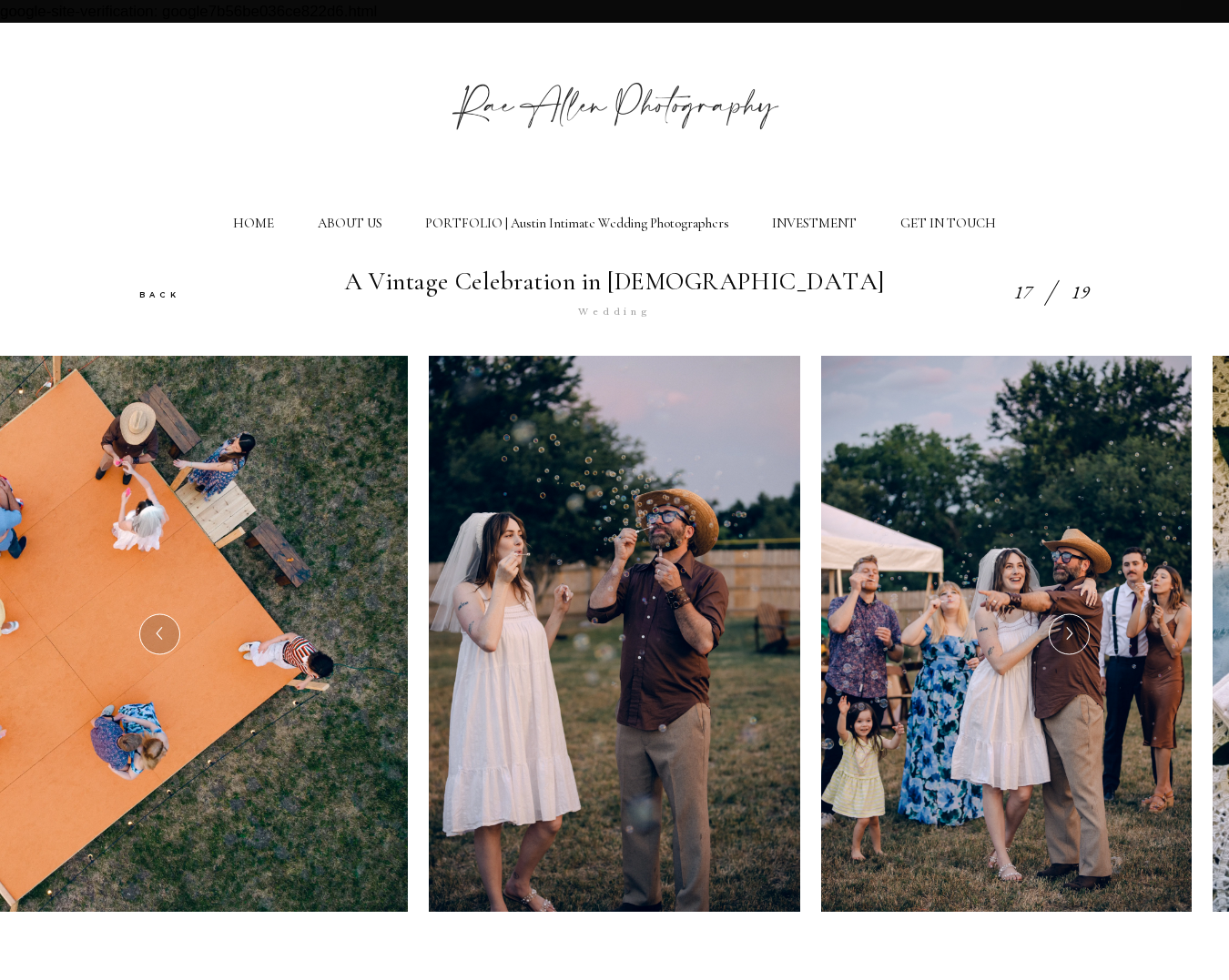
click at [1067, 630] on icon at bounding box center [1070, 634] width 14 height 20
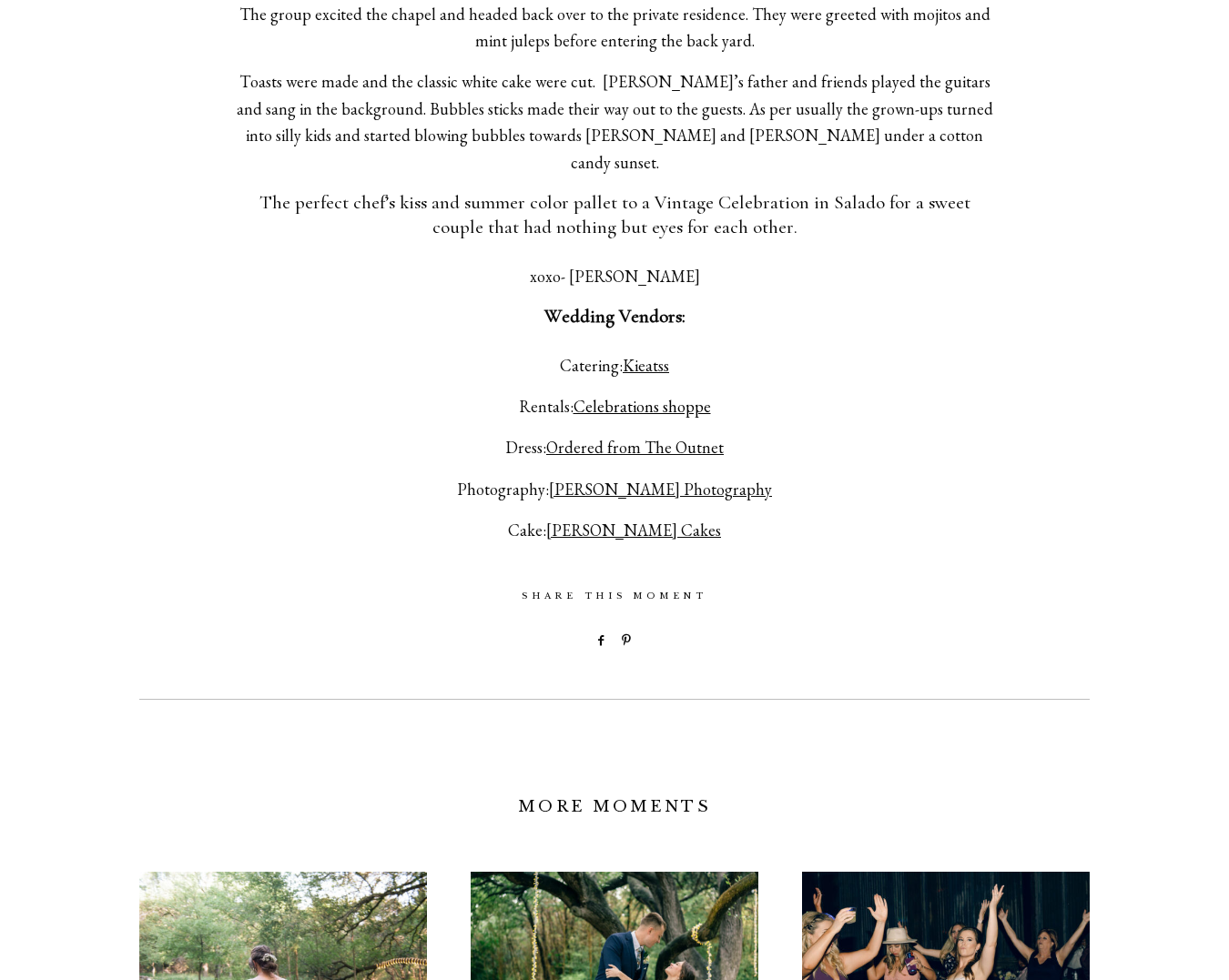
scroll to position [2156, 0]
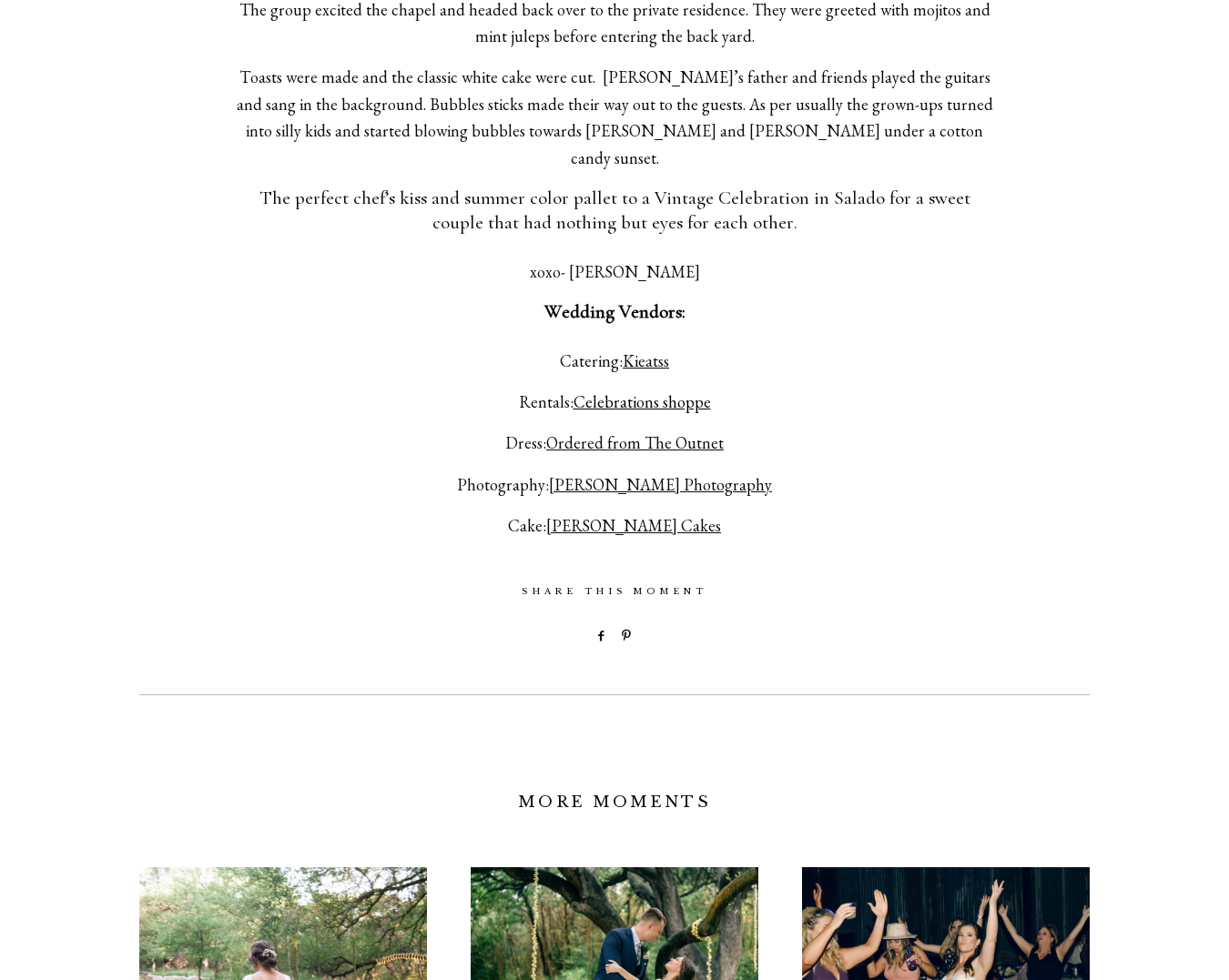
click at [622, 391] on link "Celebrations shoppe" at bounding box center [642, 401] width 138 height 21
